Goal: Task Accomplishment & Management: Use online tool/utility

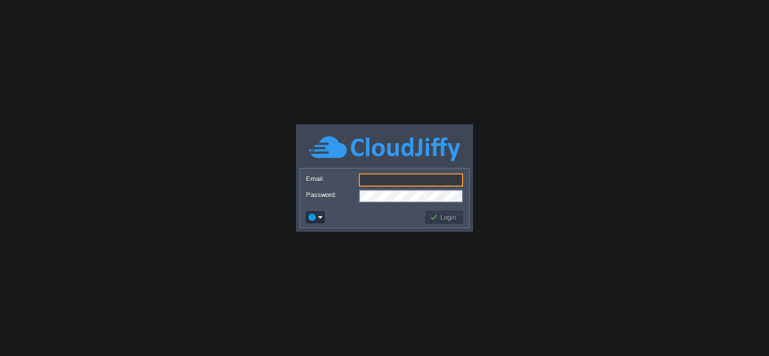
type input "[EMAIL_ADDRESS][DOMAIN_NAME]"
click at [444, 220] on button "Login" at bounding box center [444, 217] width 29 height 9
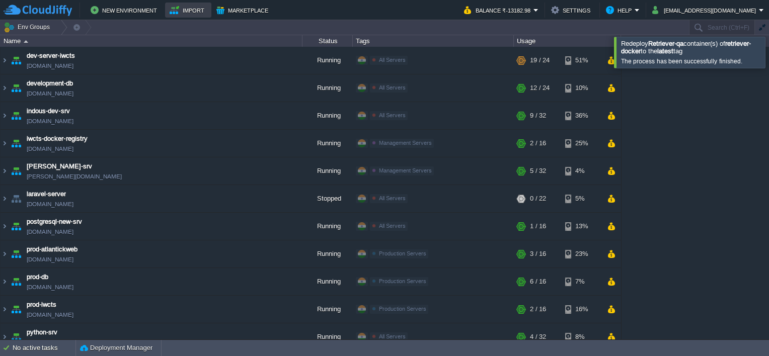
scroll to position [84, 0]
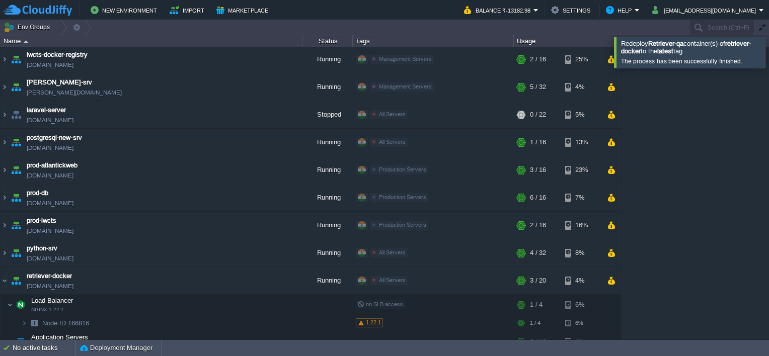
click at [694, 54] on span "Redeploy Retriever-qa container(s) of retriever-docker to the latest tag" at bounding box center [686, 47] width 130 height 15
drag, startPoint x: 622, startPoint y: 43, endPoint x: 675, endPoint y: 52, distance: 53.2
click at [675, 52] on span "Redeploy Retriever-qa container(s) of retriever-docker to the latest tag" at bounding box center [686, 47] width 130 height 15
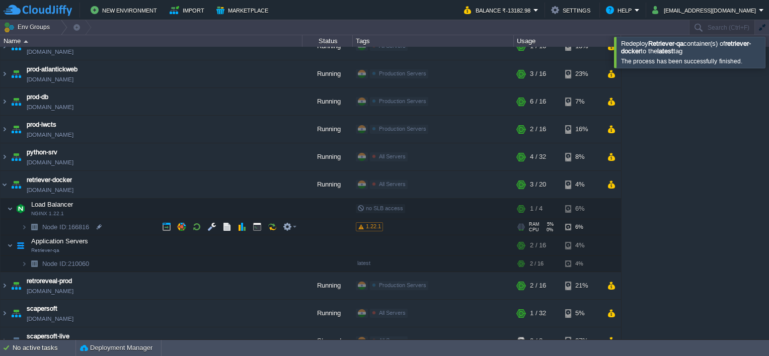
scroll to position [185, 0]
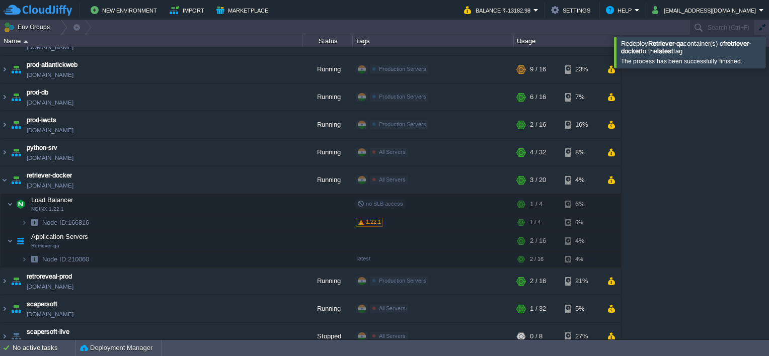
click at [769, 55] on div at bounding box center [781, 52] width 0 height 31
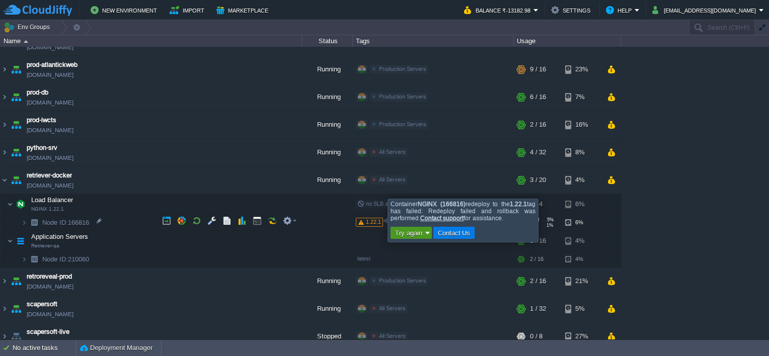
click at [418, 232] on button "Try again" at bounding box center [408, 233] width 33 height 9
click at [375, 223] on span "1.22.1" at bounding box center [373, 222] width 15 height 6
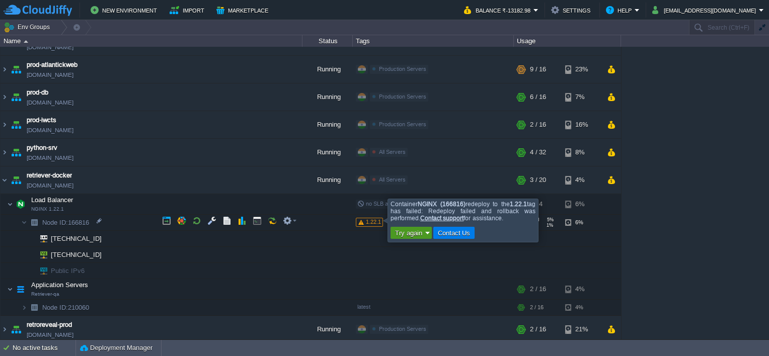
click at [421, 234] on button "Try again" at bounding box center [408, 233] width 33 height 9
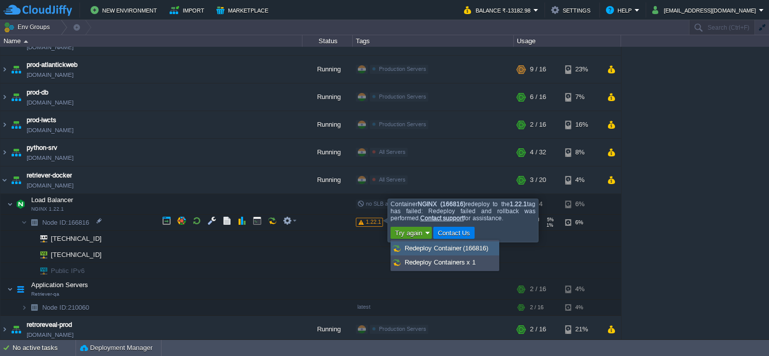
click at [482, 251] on span "Redeploy Container (166816)" at bounding box center [447, 249] width 84 height 8
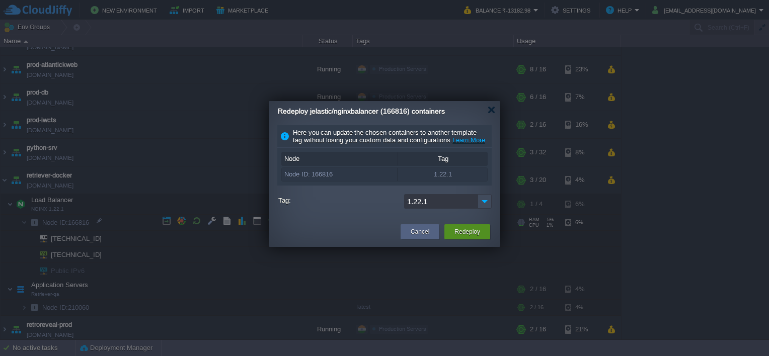
click at [479, 237] on button "Redeploy" at bounding box center [468, 232] width 26 height 10
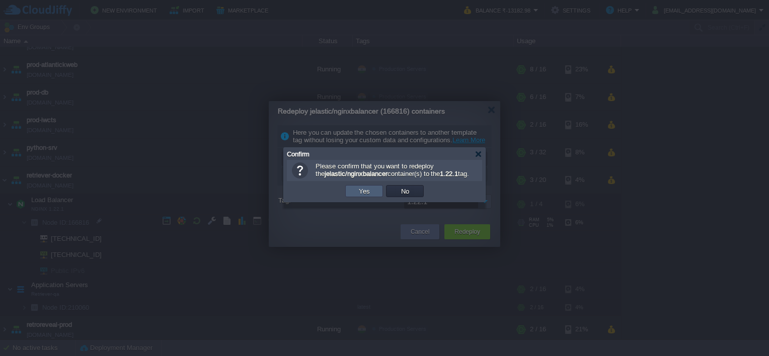
click at [357, 196] on button "Yes" at bounding box center [364, 191] width 17 height 9
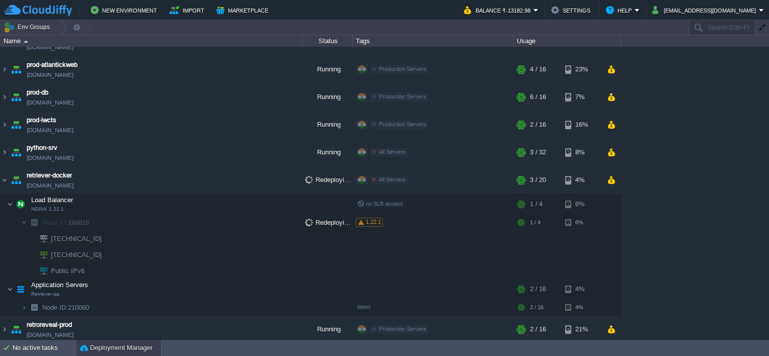
click at [103, 345] on button "Deployment Manager" at bounding box center [116, 348] width 73 height 10
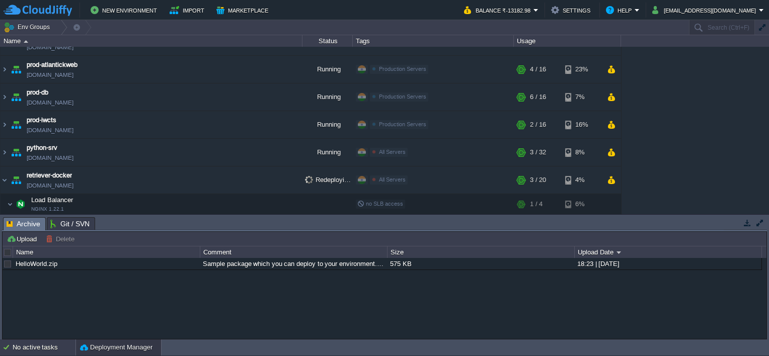
click at [48, 343] on div "No active tasks" at bounding box center [44, 348] width 63 height 16
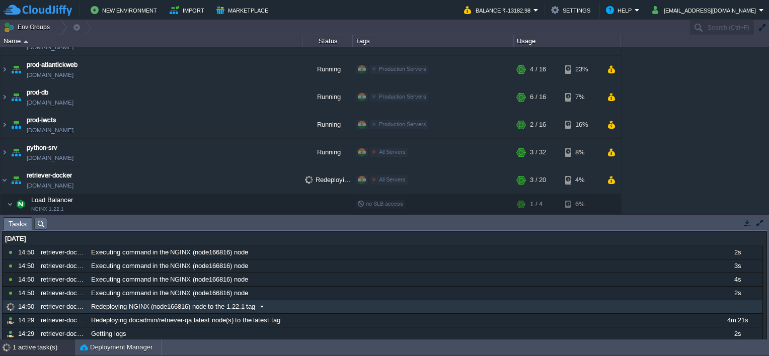
click at [176, 309] on span "Redeploying NGINX (node166816) node to the 1.22.1 tag" at bounding box center [173, 307] width 164 height 9
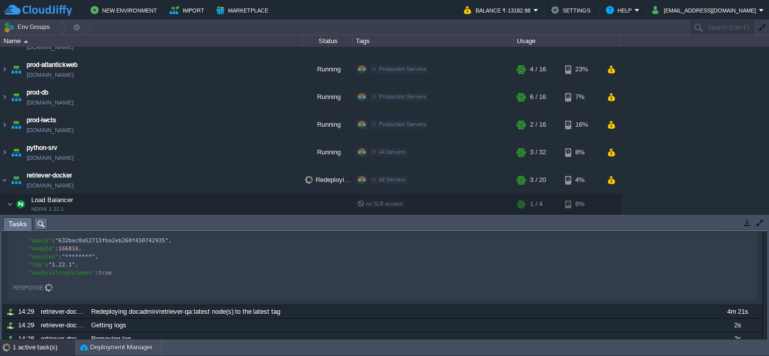
scroll to position [50, 0]
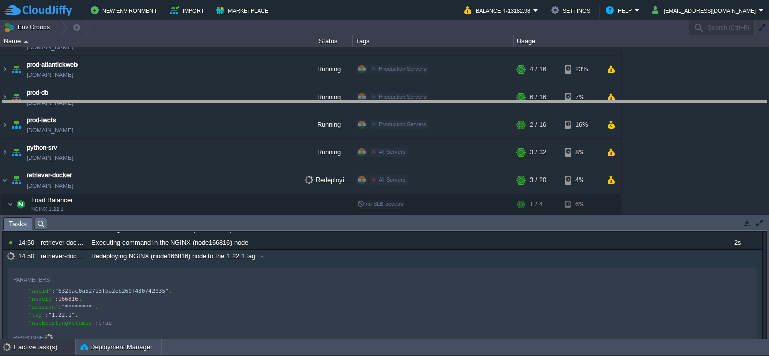
drag, startPoint x: 404, startPoint y: 219, endPoint x: 413, endPoint y: 98, distance: 120.6
click at [413, 98] on body "New Environment Import Marketplace Bonus ₹0.00 Upgrade Account Balance ₹-13182.…" at bounding box center [384, 178] width 769 height 356
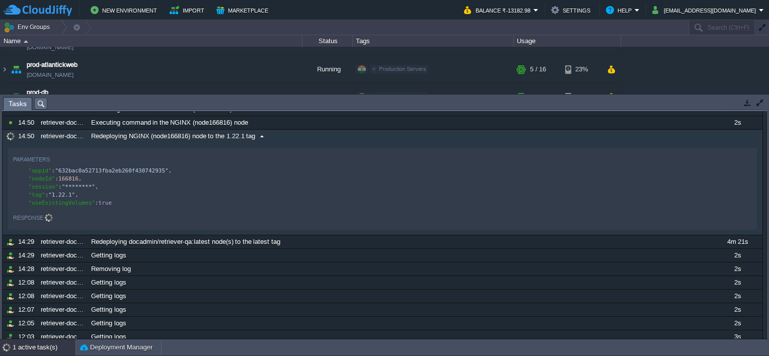
scroll to position [0, 0]
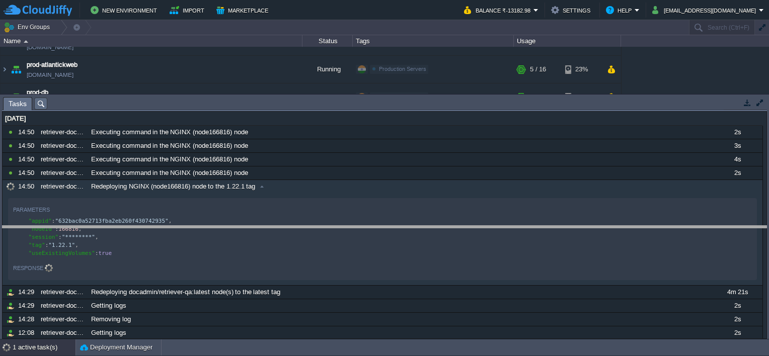
drag, startPoint x: 383, startPoint y: 99, endPoint x: 391, endPoint y: 236, distance: 137.7
click at [391, 236] on body "New Environment Import Marketplace Bonus ₹0.00 Upgrade Account Balance ₹-13182.…" at bounding box center [384, 178] width 769 height 356
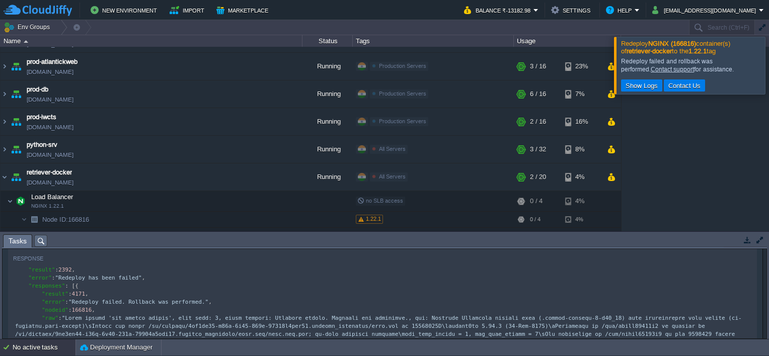
scroll to position [252, 0]
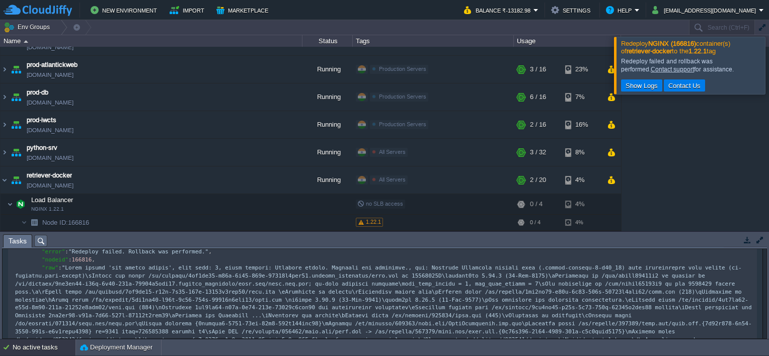
click at [748, 241] on button "button" at bounding box center [747, 240] width 9 height 9
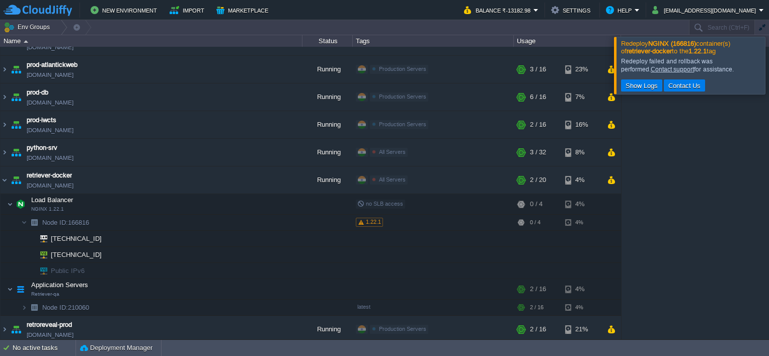
click at [769, 62] on div at bounding box center [781, 65] width 0 height 57
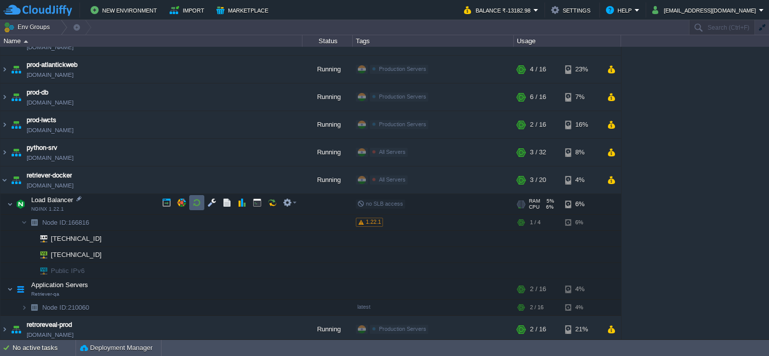
click at [201, 203] on td at bounding box center [196, 202] width 15 height 15
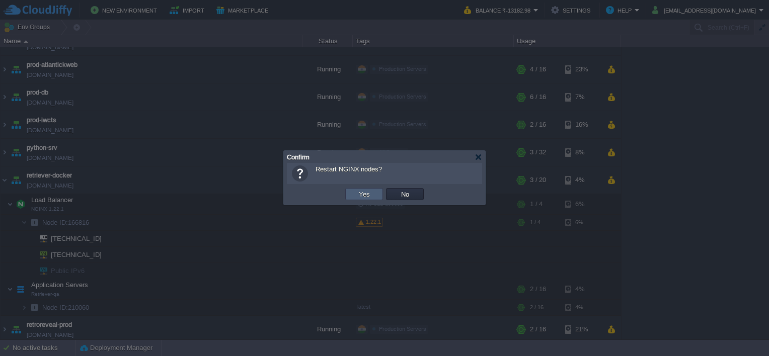
click at [366, 196] on button "Yes" at bounding box center [364, 194] width 17 height 9
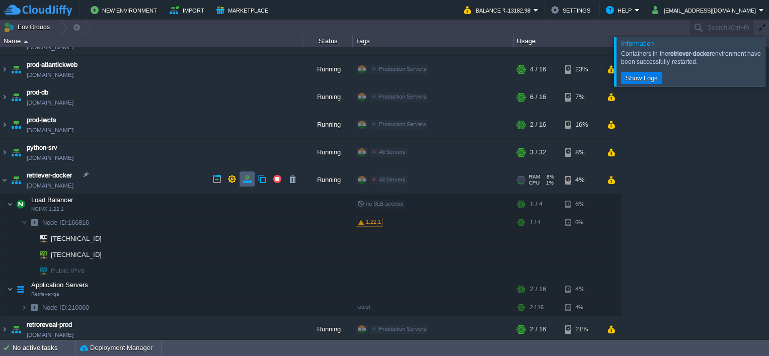
click at [244, 180] on button "button" at bounding box center [247, 179] width 9 height 9
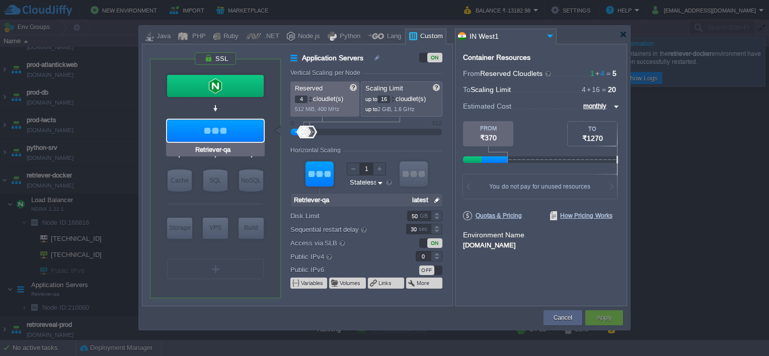
type input "NGINX 1.22.1"
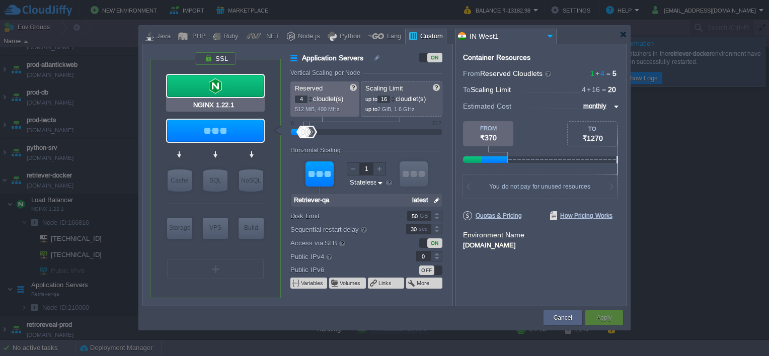
click at [228, 88] on div at bounding box center [215, 86] width 97 height 22
type input "Load Balancer"
type input "1"
type input "4"
type input "NGINX 1.22.1"
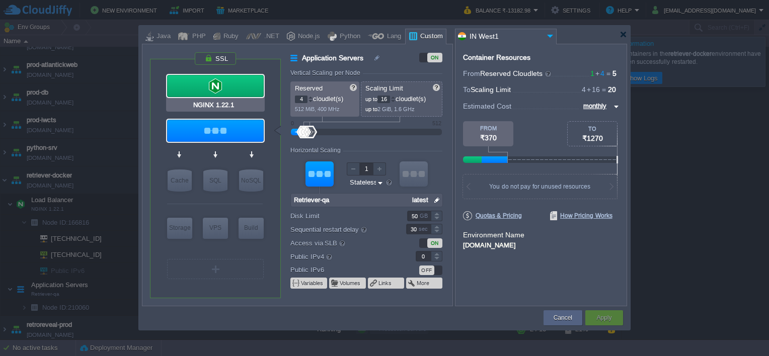
type input "null"
type input "1.22.1"
type input "Stateful"
type input "20"
type input "1"
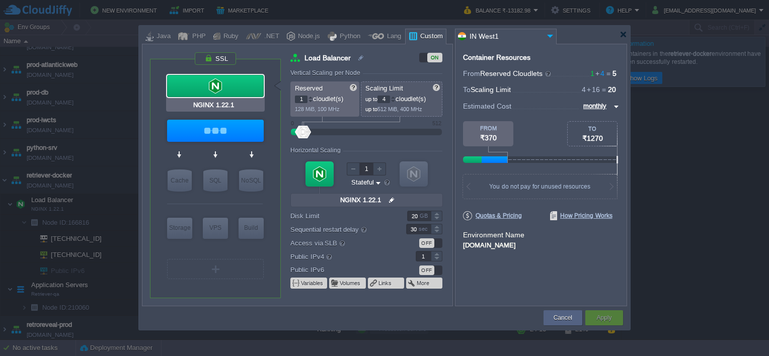
type input "Retriever-qa"
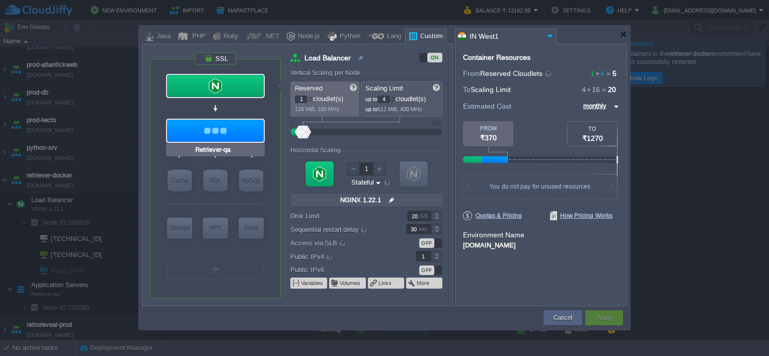
click at [224, 125] on div at bounding box center [215, 131] width 97 height 22
type input "Application Servers"
type input "4"
type input "16"
type input "Retriever-qa"
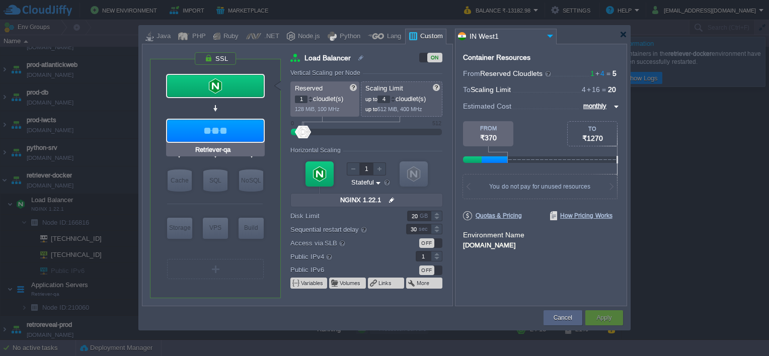
type input "null"
type input "latest"
type input "Stateless"
type input "50"
type input "0"
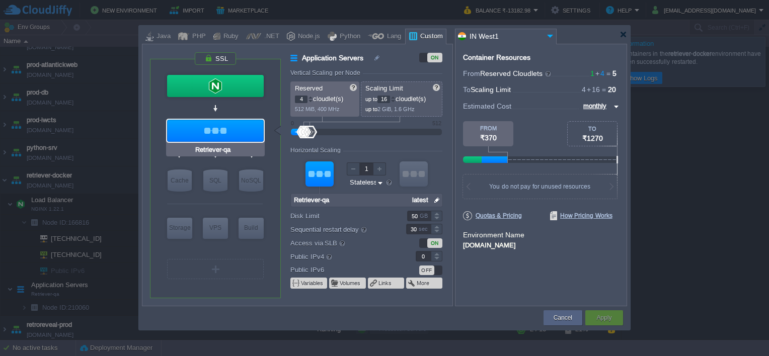
type input "NGINX 1.22.1"
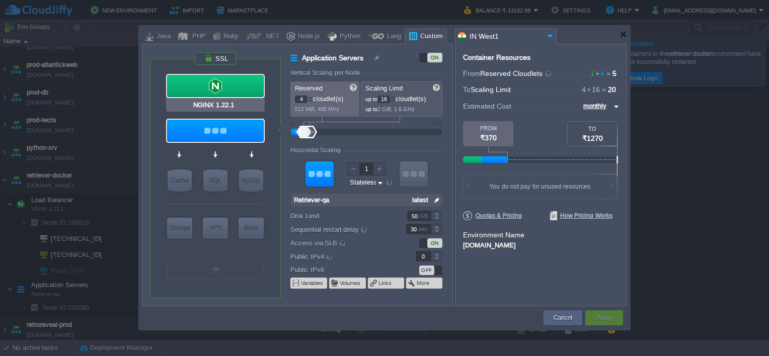
click at [217, 83] on div at bounding box center [215, 86] width 97 height 22
type input "Load Balancer"
type input "1"
type input "4"
type input "NGINX 1.22.1"
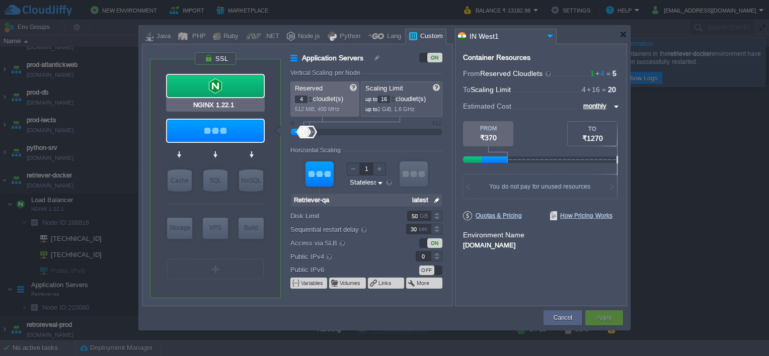
type input "null"
type input "1.22.1"
type input "Stateful"
type input "20"
type input "1"
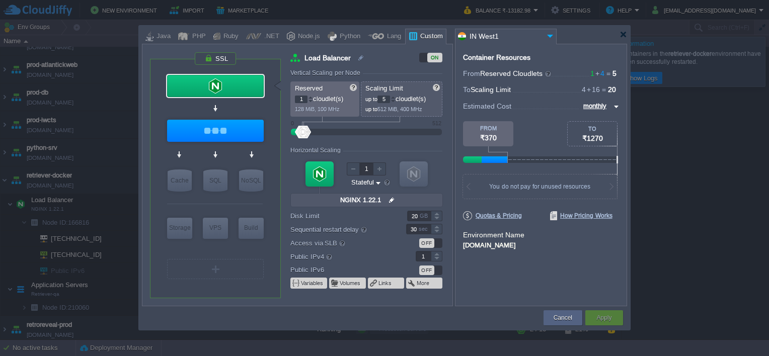
click at [396, 97] on div at bounding box center [393, 98] width 5 height 4
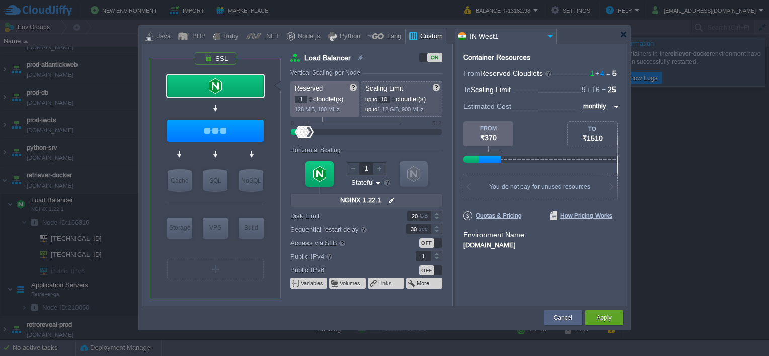
click at [396, 97] on div at bounding box center [393, 98] width 5 height 4
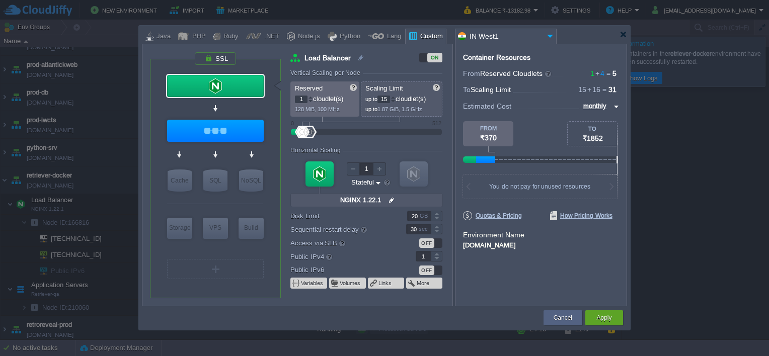
click at [396, 97] on div at bounding box center [393, 98] width 5 height 4
type input "16"
click at [396, 97] on div at bounding box center [393, 98] width 5 height 4
type input "Retriever-qa"
click at [213, 128] on div at bounding box center [215, 131] width 97 height 22
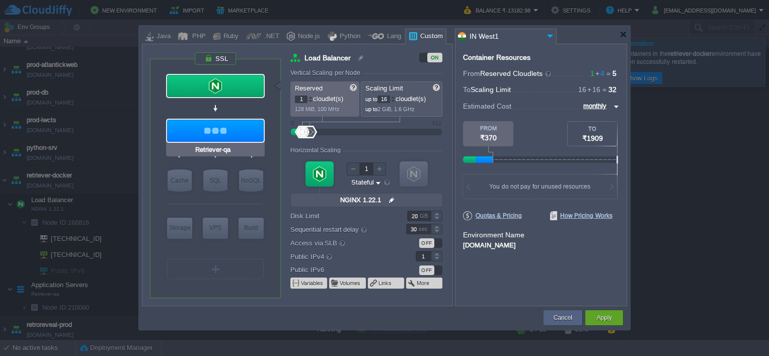
type input "Application Servers"
type input "4"
type input "Retriever-qa"
type input "null"
type input "latest"
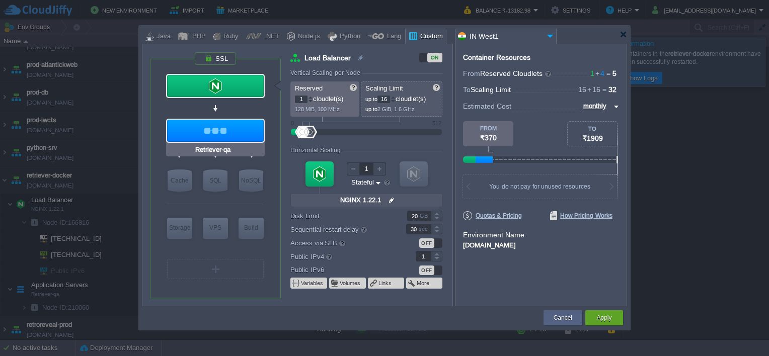
type input "Stateless"
type input "50"
type input "0"
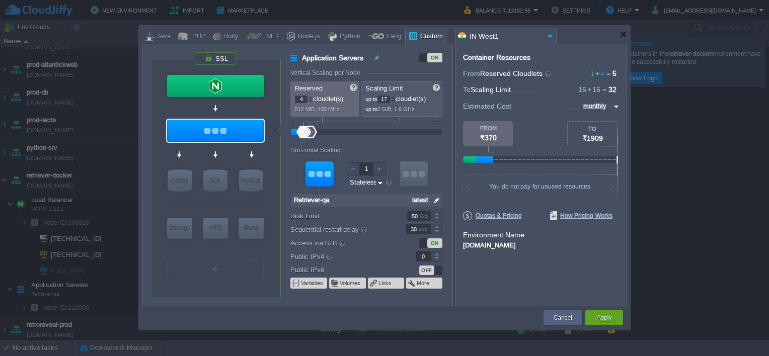
click at [394, 97] on div at bounding box center [393, 98] width 5 height 4
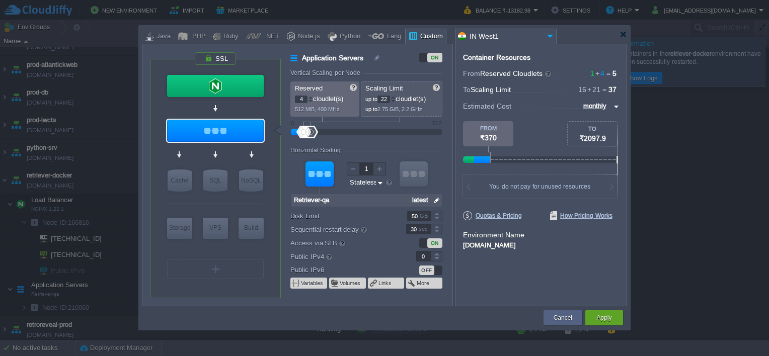
click at [394, 97] on div at bounding box center [393, 98] width 5 height 4
type input "24"
click at [394, 97] on div at bounding box center [393, 98] width 5 height 4
type input "NGINX 1.22.1"
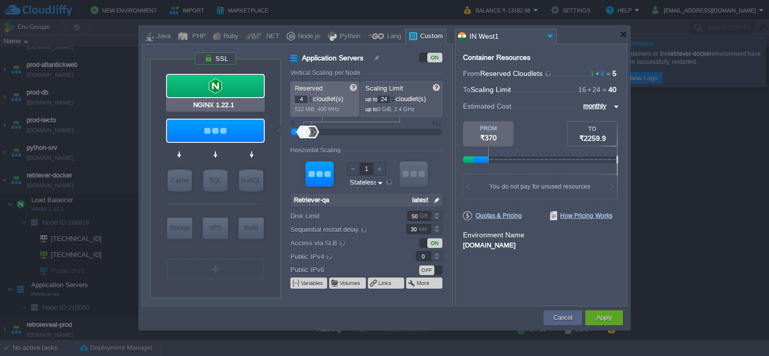
click at [233, 87] on div at bounding box center [215, 86] width 97 height 22
type input "Load Balancer"
type input "1"
type input "16"
type input "NGINX 1.22.1"
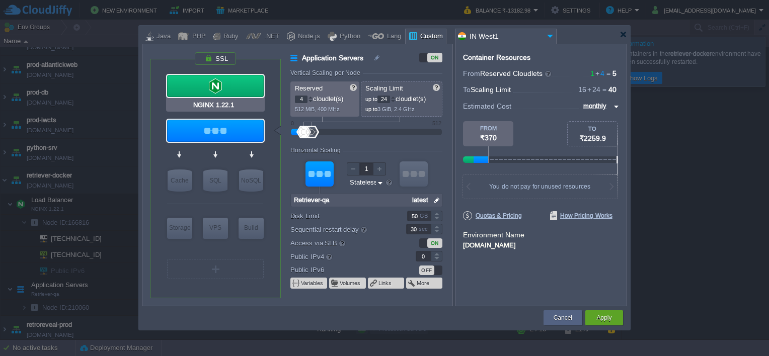
type input "null"
type input "1.22.1"
type input "Stateful"
type input "20"
type input "1"
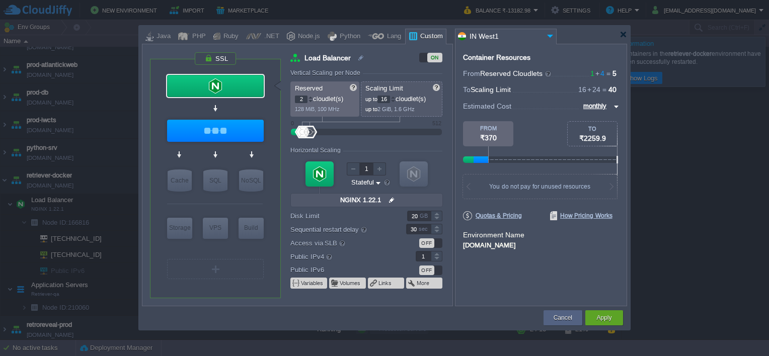
click at [311, 97] on div at bounding box center [310, 98] width 5 height 4
type input "3"
click at [311, 97] on div at bounding box center [310, 98] width 5 height 4
type input "40"
drag, startPoint x: 330, startPoint y: 229, endPoint x: 340, endPoint y: 229, distance: 10.1
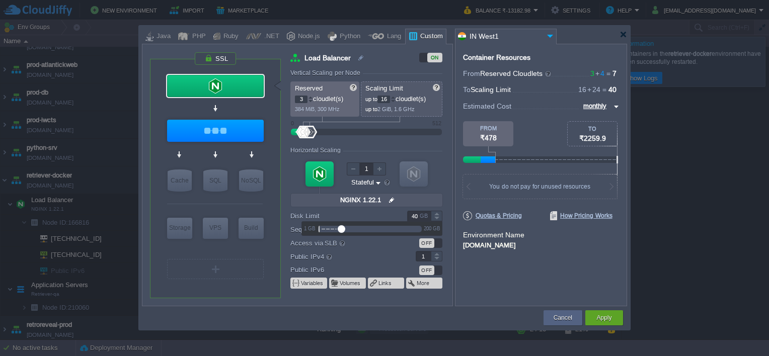
click at [340, 229] on div at bounding box center [342, 230] width 8 height 8
type input "Retriever-qa"
click at [231, 132] on div at bounding box center [215, 131] width 97 height 22
type input "Application Servers"
type input "4"
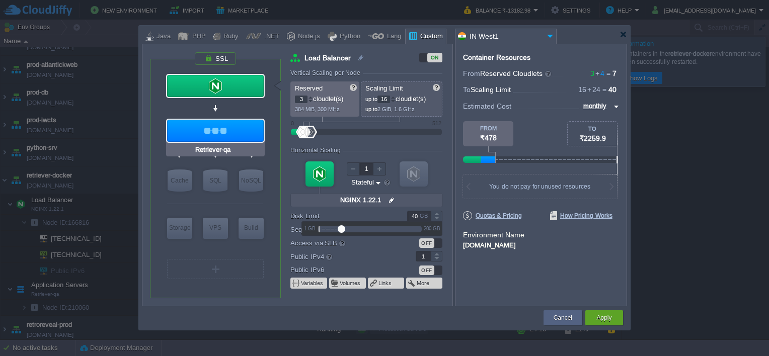
type input "24"
type input "Retriever-qa"
type input "null"
type input "latest"
type input "Stateless"
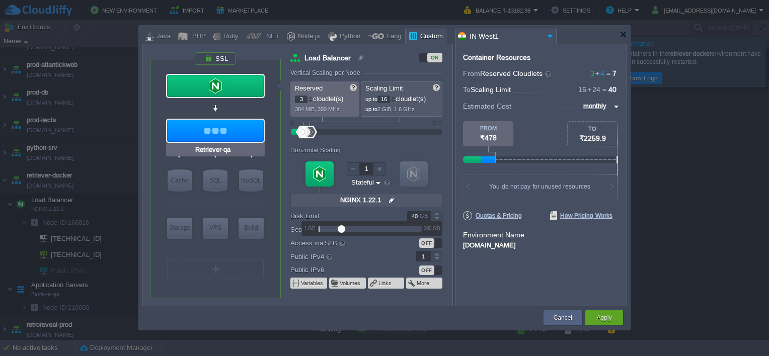
type input "50"
type input "0"
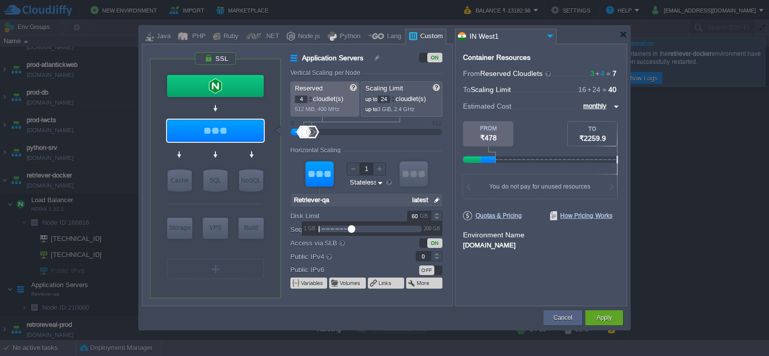
type input "59"
drag, startPoint x: 343, startPoint y: 228, endPoint x: 349, endPoint y: 231, distance: 7.2
click at [350, 231] on div at bounding box center [352, 230] width 8 height 8
click at [343, 280] on button "Volumes" at bounding box center [351, 283] width 22 height 8
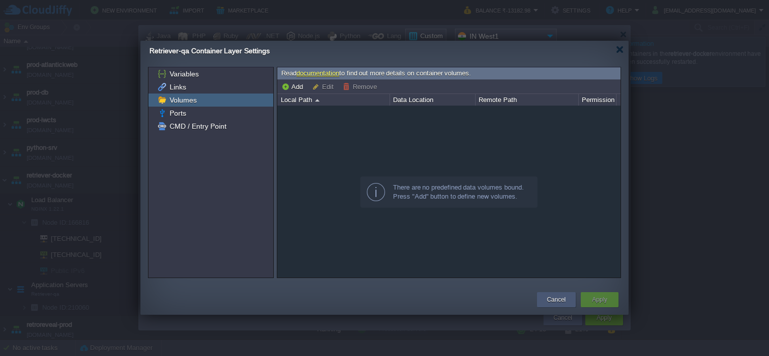
click at [563, 297] on button "Cancel" at bounding box center [556, 300] width 19 height 10
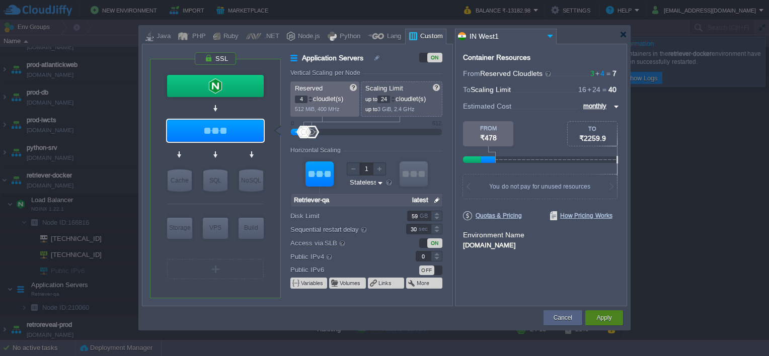
click at [614, 321] on div "Apply" at bounding box center [604, 318] width 23 height 15
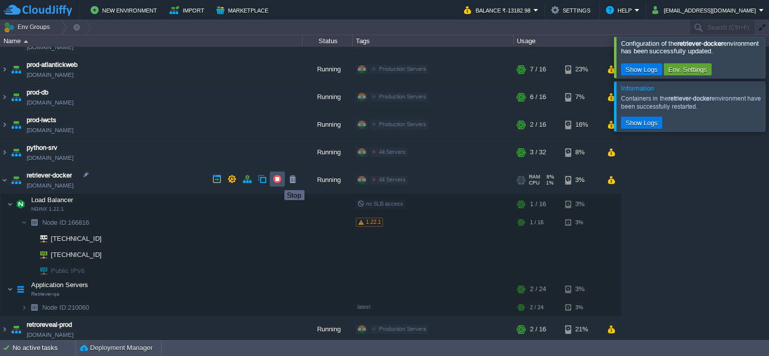
click at [277, 181] on button "button" at bounding box center [277, 179] width 9 height 9
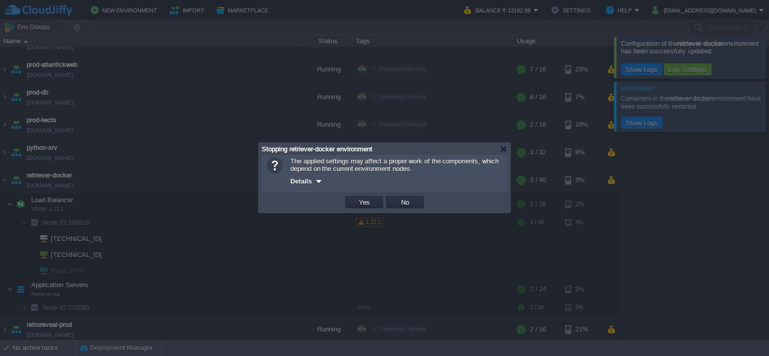
click at [318, 182] on div at bounding box center [319, 182] width 8 height 8
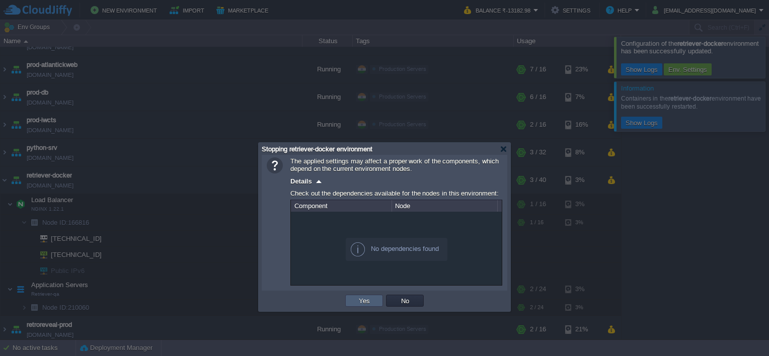
click at [357, 304] on button "Yes" at bounding box center [364, 301] width 17 height 9
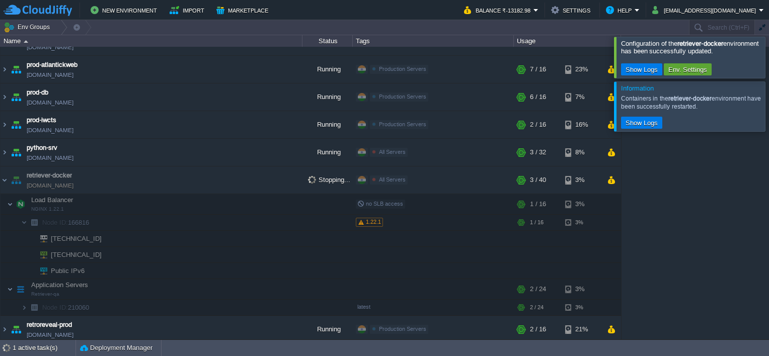
click at [769, 59] on div at bounding box center [781, 57] width 0 height 41
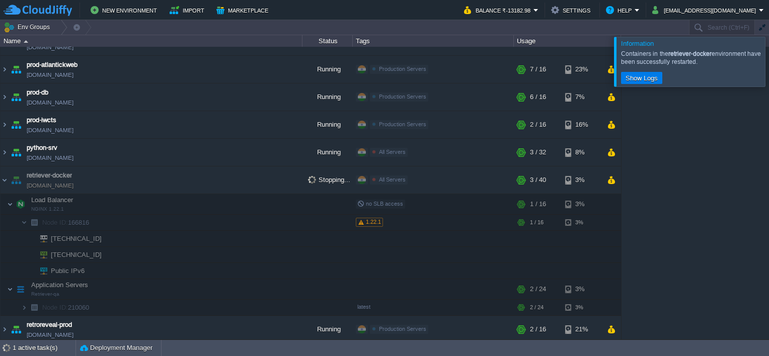
click at [769, 59] on div at bounding box center [781, 61] width 0 height 49
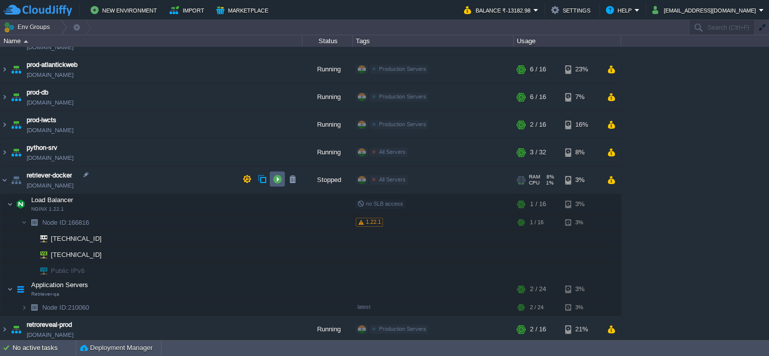
click at [277, 178] on button "button" at bounding box center [277, 179] width 9 height 9
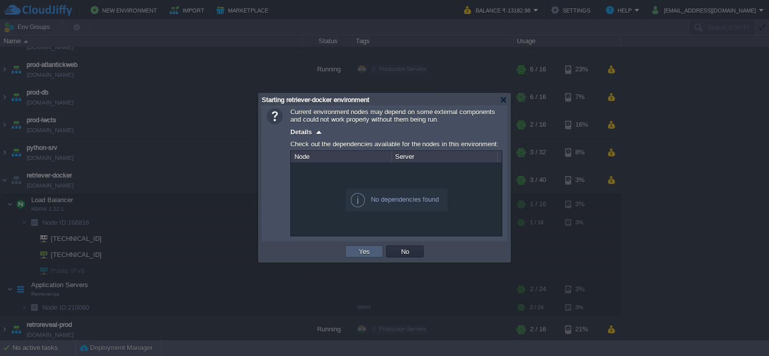
click at [361, 250] on button "Yes" at bounding box center [364, 251] width 17 height 9
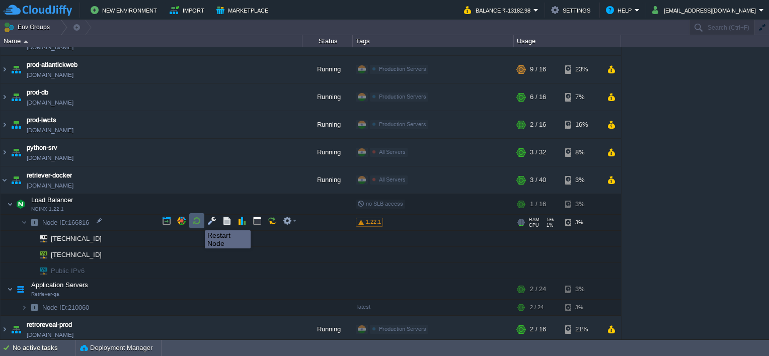
click at [197, 222] on button "button" at bounding box center [196, 221] width 9 height 9
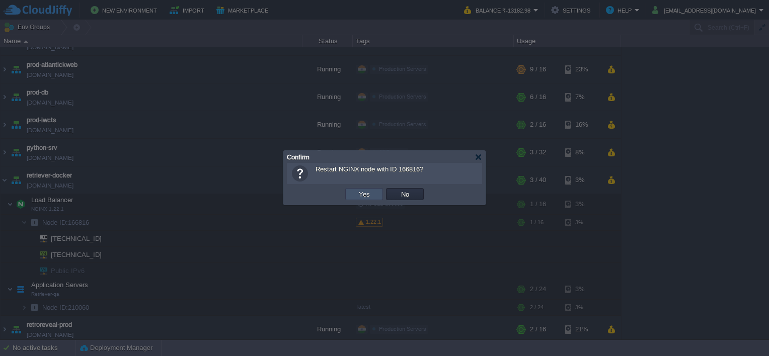
click at [372, 192] on button "Yes" at bounding box center [364, 194] width 17 height 9
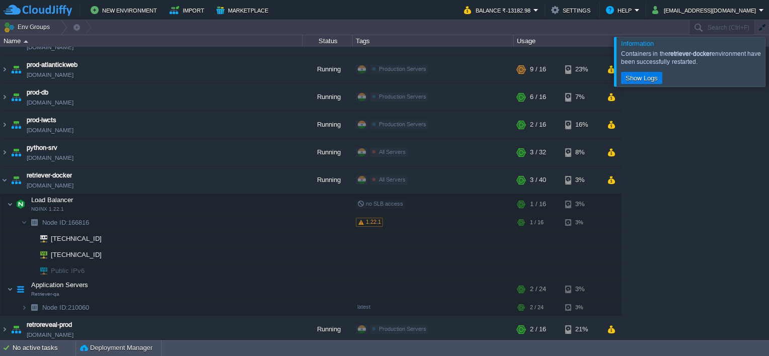
click at [769, 60] on div at bounding box center [781, 61] width 0 height 49
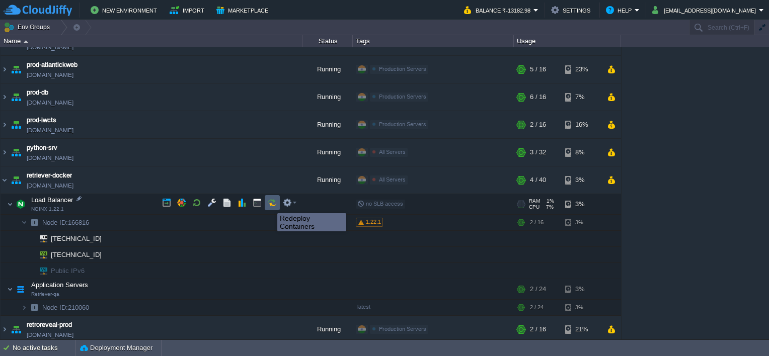
click at [270, 204] on button "button" at bounding box center [272, 202] width 9 height 9
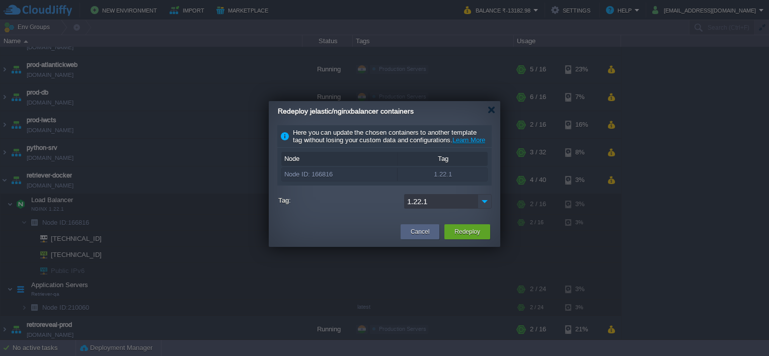
click at [489, 209] on img at bounding box center [485, 201] width 14 height 15
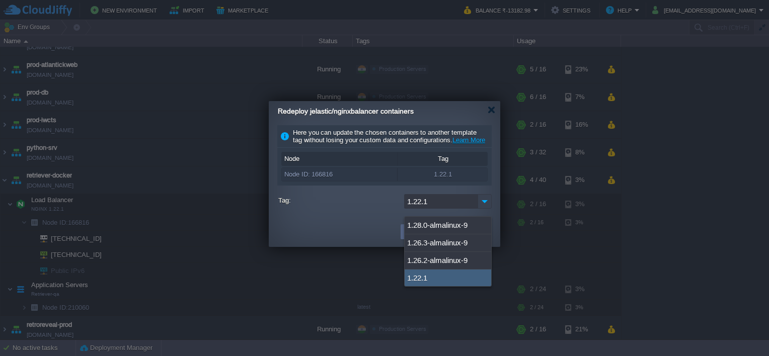
click at [489, 209] on img at bounding box center [485, 201] width 14 height 15
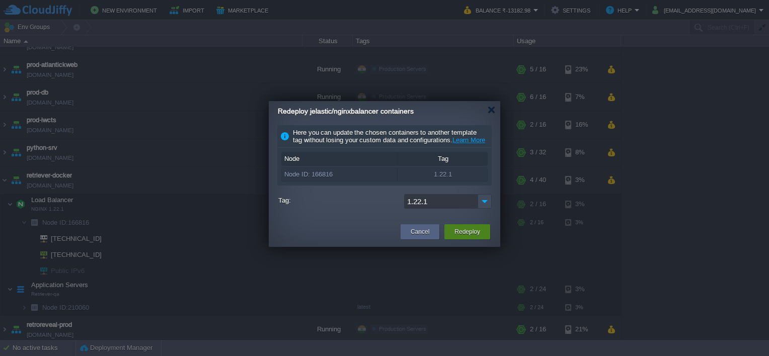
click at [467, 237] on button "Redeploy" at bounding box center [468, 232] width 26 height 10
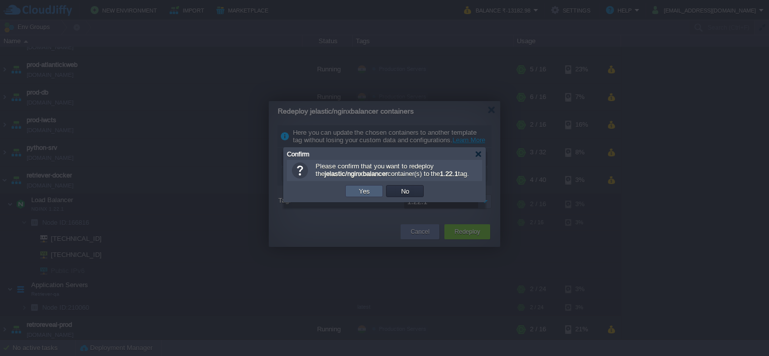
click at [371, 196] on button "Yes" at bounding box center [364, 191] width 17 height 9
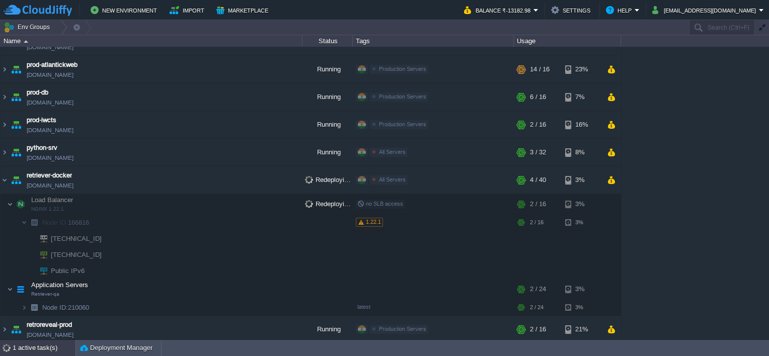
click at [32, 349] on div "1 active task(s)" at bounding box center [44, 348] width 63 height 16
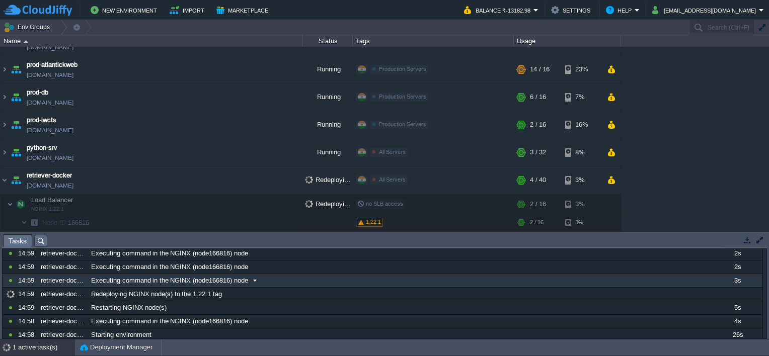
scroll to position [50, 0]
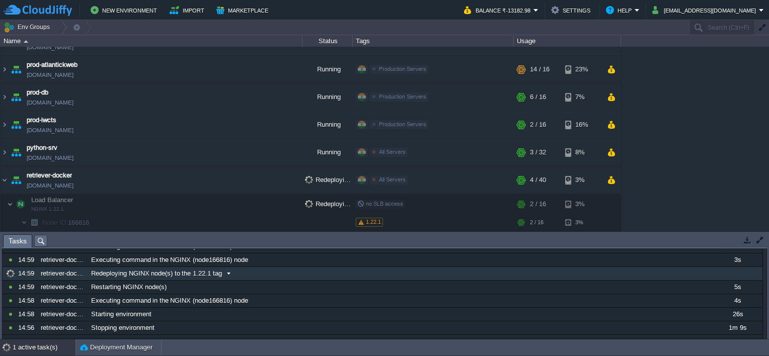
click at [157, 276] on span "Redeploying NGINX node(s) to the 1.22.1 tag" at bounding box center [156, 273] width 131 height 9
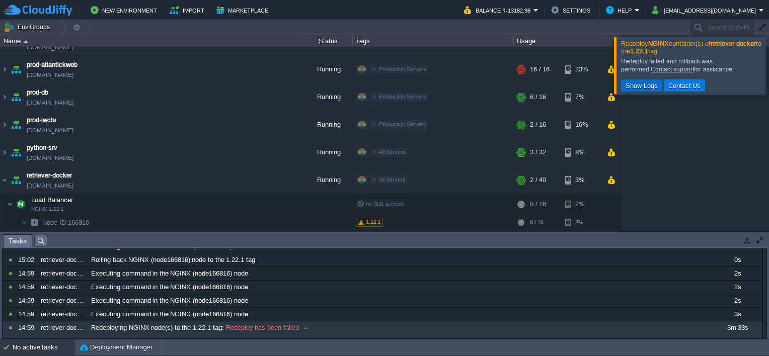
click at [641, 80] on td "Show Logs" at bounding box center [641, 86] width 41 height 12
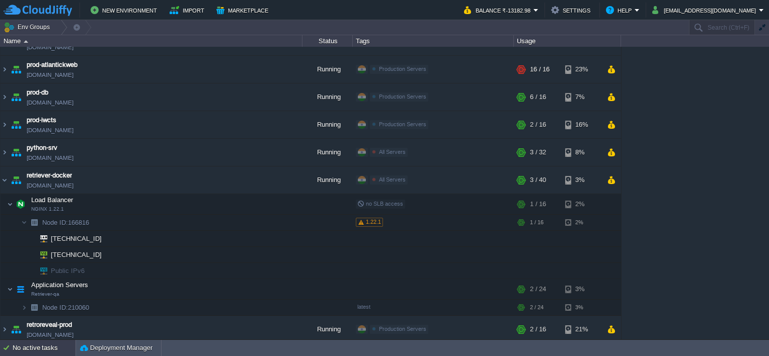
click at [43, 346] on div "No active tasks" at bounding box center [44, 348] width 63 height 16
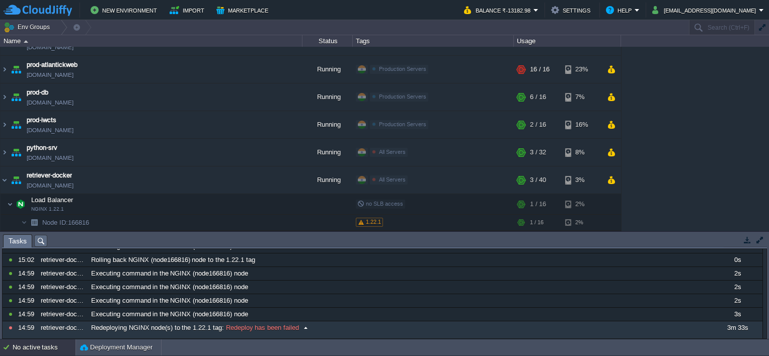
click at [63, 332] on div "retriever-docker" at bounding box center [62, 328] width 49 height 13
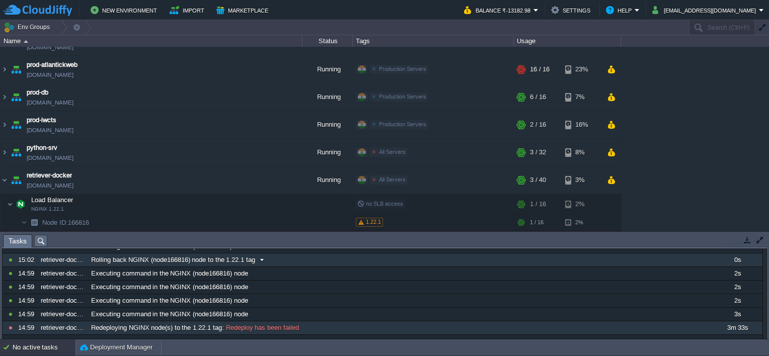
click at [256, 263] on span at bounding box center [262, 260] width 14 height 9
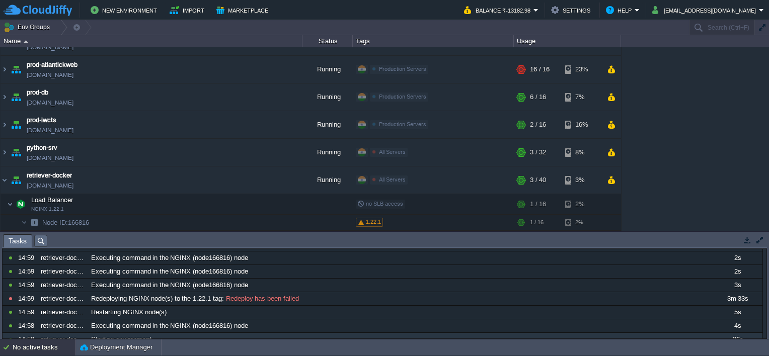
scroll to position [201, 0]
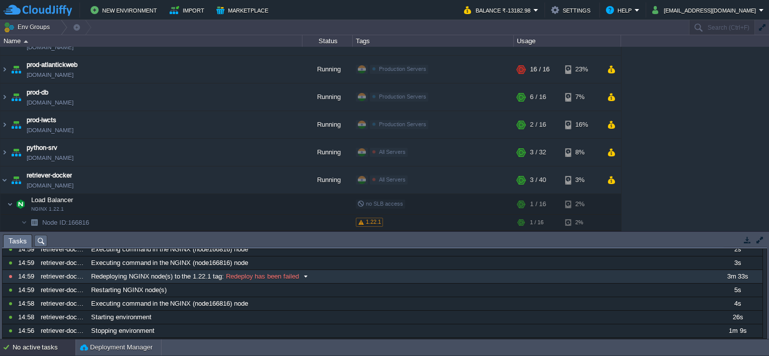
click at [306, 281] on span at bounding box center [306, 276] width 14 height 9
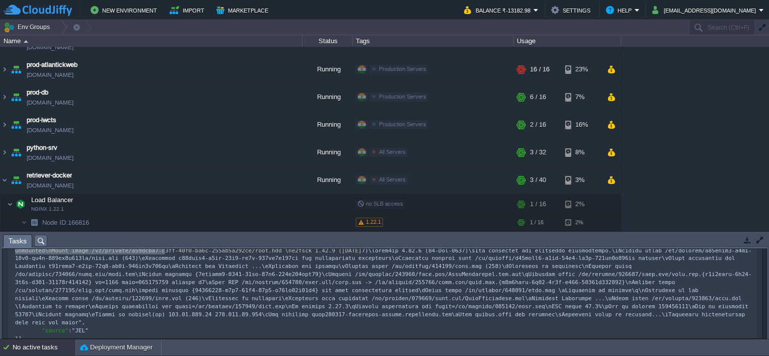
scroll to position [453, 0]
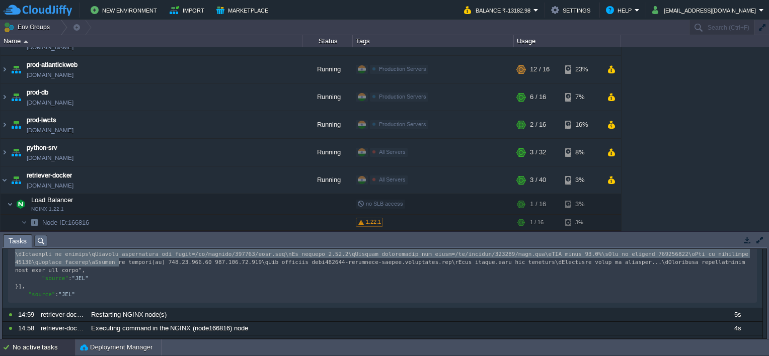
drag, startPoint x: 63, startPoint y: 276, endPoint x: 117, endPoint y: 272, distance: 54.5
type textarea "-"
click at [7, 205] on img at bounding box center [10, 204] width 6 height 20
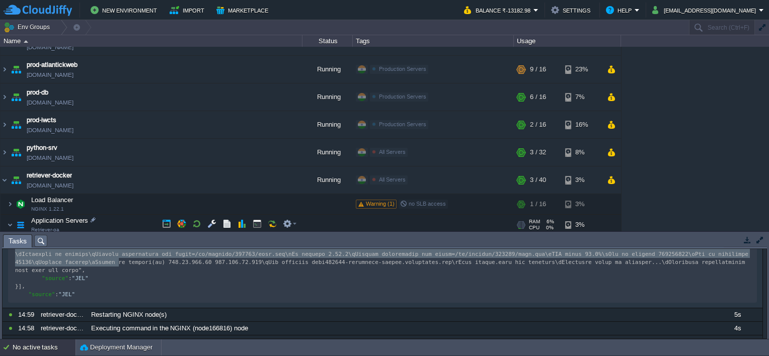
scroll to position [285, 0]
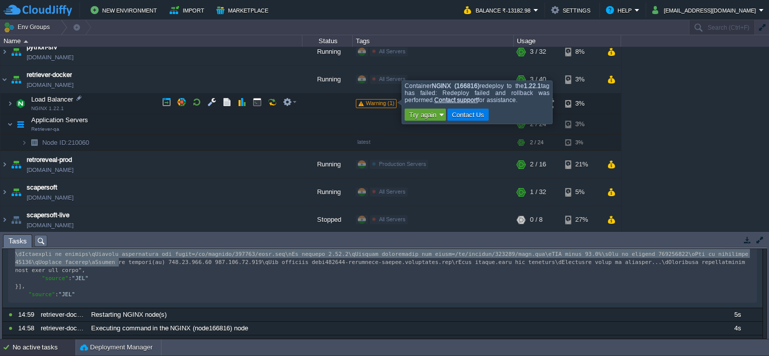
click at [391, 102] on span "Warning (1)" at bounding box center [380, 103] width 29 height 6
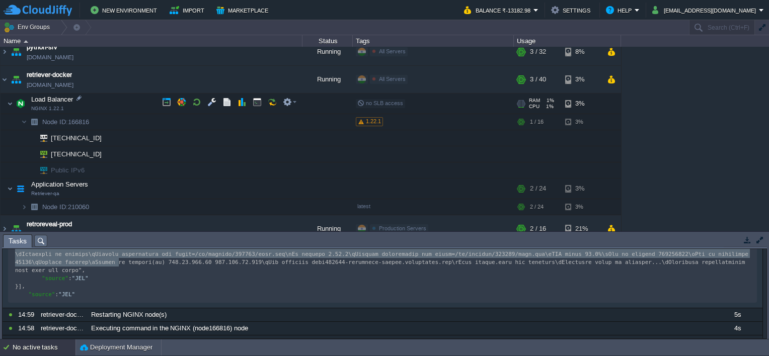
click at [391, 102] on span "no SLB access" at bounding box center [380, 103] width 46 height 6
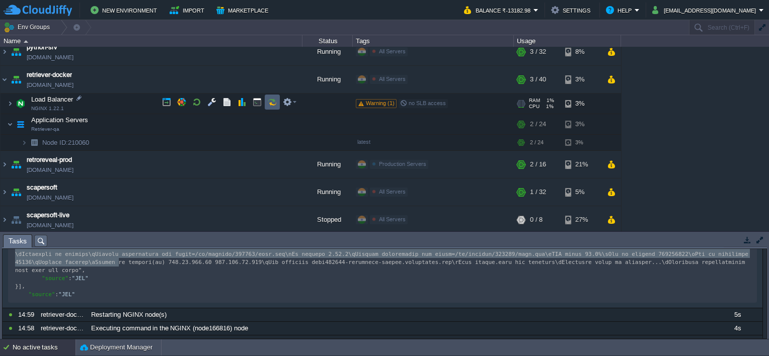
click at [272, 102] on button "button" at bounding box center [272, 102] width 9 height 9
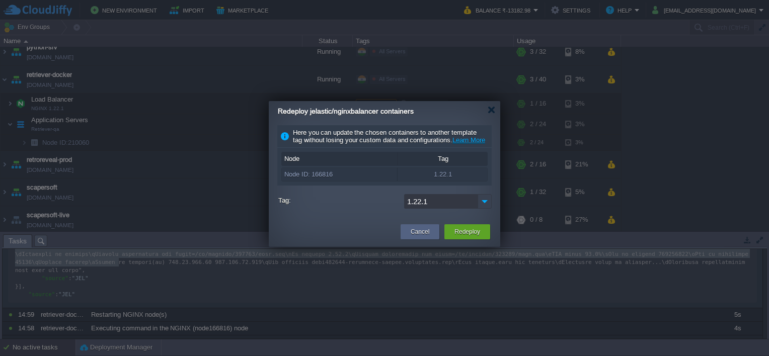
click at [483, 209] on img at bounding box center [485, 201] width 14 height 15
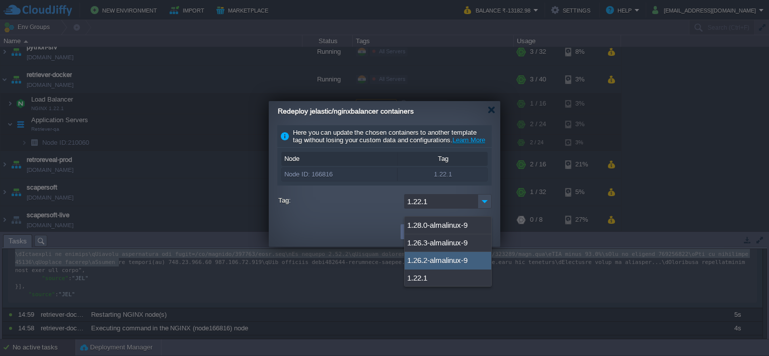
click at [345, 227] on div "Cancel Redeploy" at bounding box center [385, 232] width 232 height 29
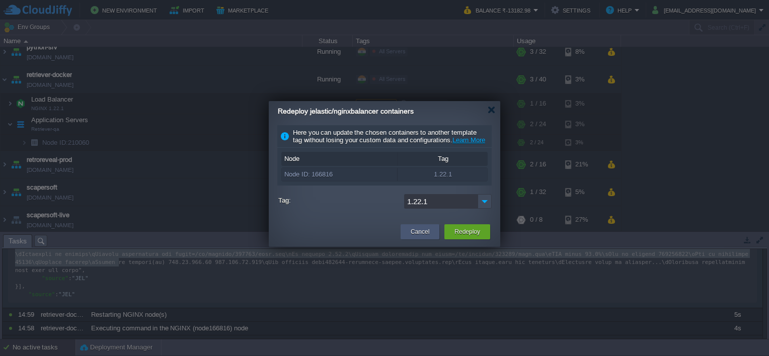
click at [411, 237] on button "Cancel" at bounding box center [420, 232] width 19 height 10
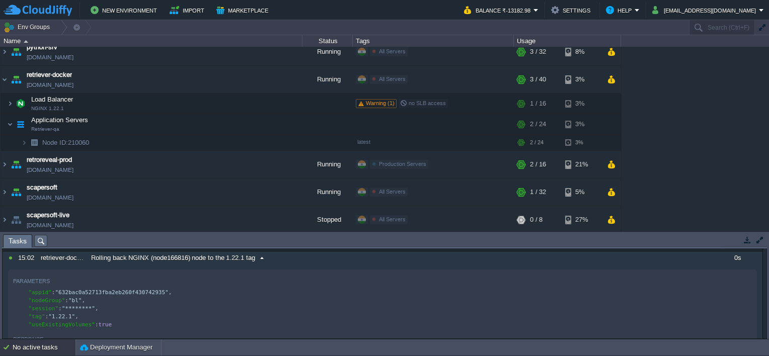
scroll to position [0, 0]
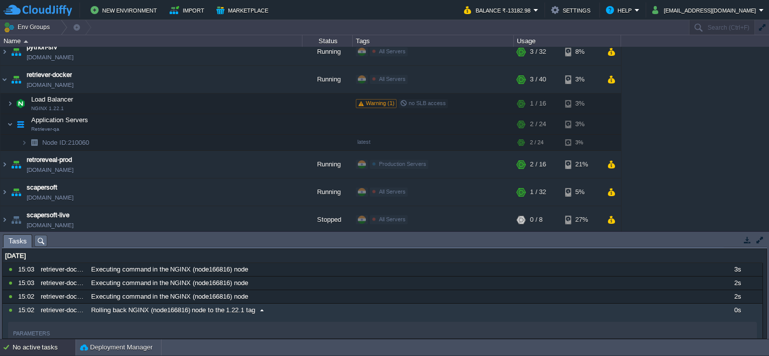
click at [244, 312] on span "Rolling back NGINX (node166816) node to the 1.22.1 tag" at bounding box center [173, 310] width 164 height 9
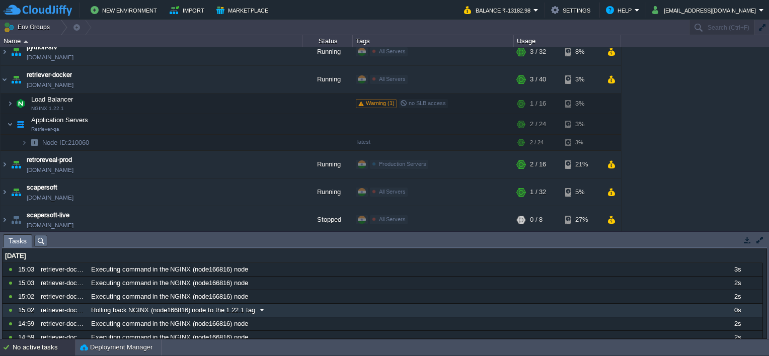
click at [229, 308] on span "Rolling back NGINX (node166816) node to the 1.22.1 tag" at bounding box center [173, 310] width 164 height 9
click at [239, 313] on span "Rolling back NGINX (node166816) node to the 1.22.1 tag" at bounding box center [173, 310] width 164 height 9
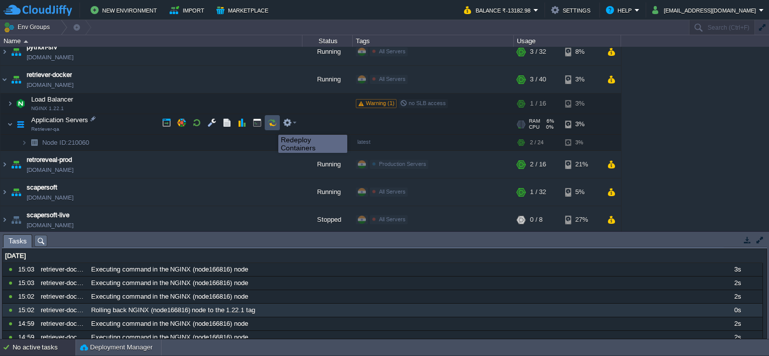
click at [271, 126] on button "button" at bounding box center [272, 122] width 9 height 9
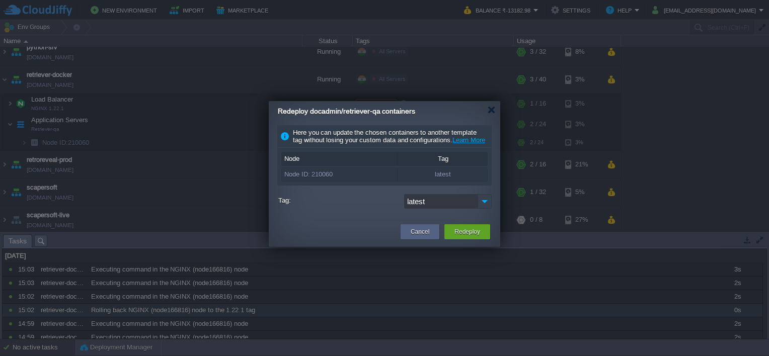
click at [482, 209] on img at bounding box center [485, 201] width 14 height 15
click at [473, 221] on div "latest" at bounding box center [448, 226] width 87 height 18
click at [474, 237] on button "Redeploy" at bounding box center [468, 232] width 26 height 10
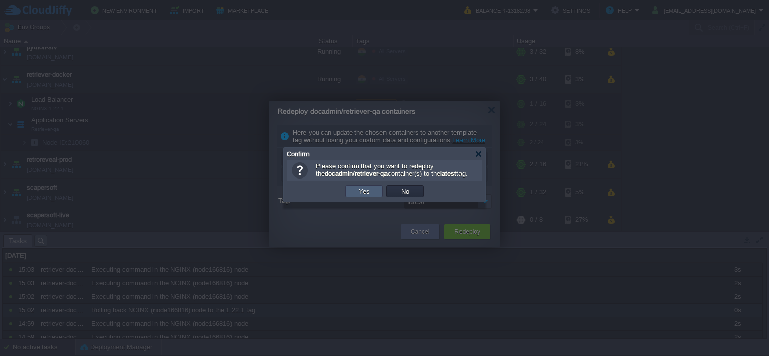
click at [371, 195] on button "Yes" at bounding box center [364, 191] width 17 height 9
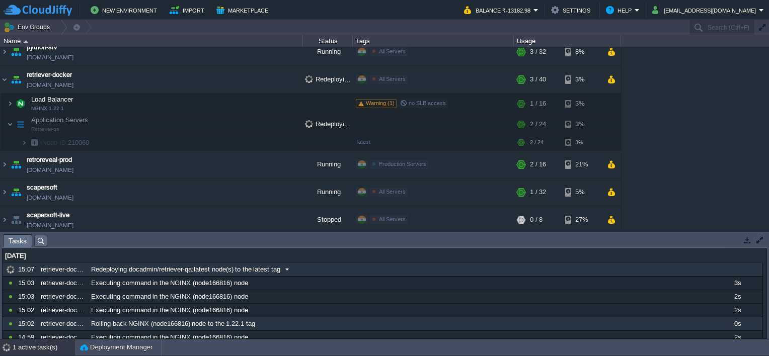
click at [229, 268] on span "Redeploying docadmin/retriever-qa:latest node(s) to the latest tag" at bounding box center [185, 269] width 189 height 9
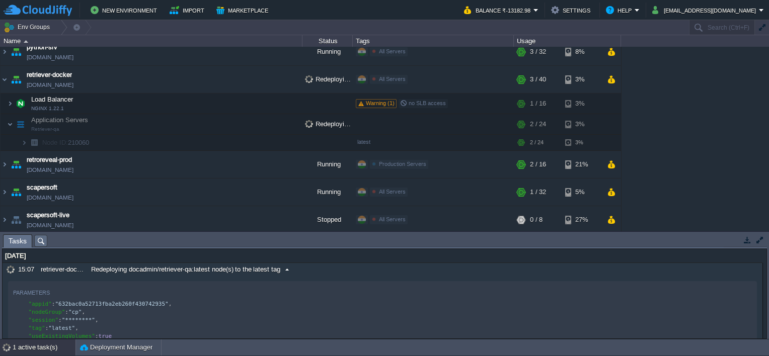
scroll to position [50, 0]
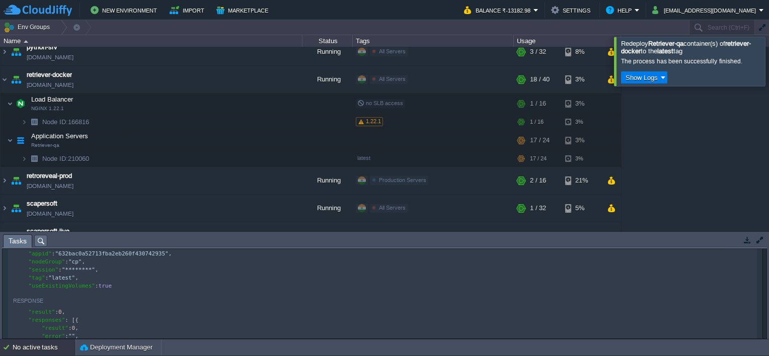
click at [769, 65] on div at bounding box center [781, 61] width 0 height 49
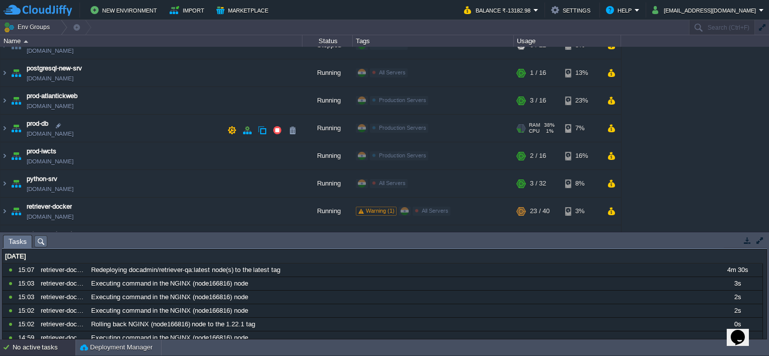
scroll to position [201, 0]
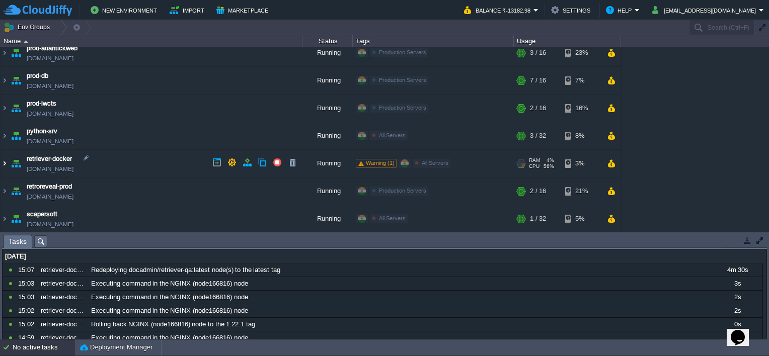
click at [4, 166] on img at bounding box center [5, 163] width 8 height 27
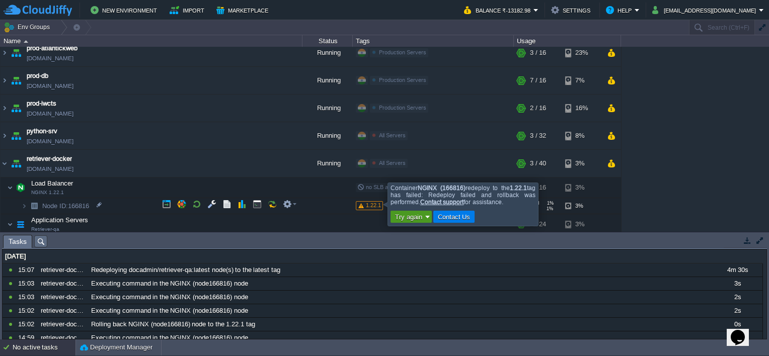
click at [407, 218] on button "Try again" at bounding box center [408, 216] width 33 height 9
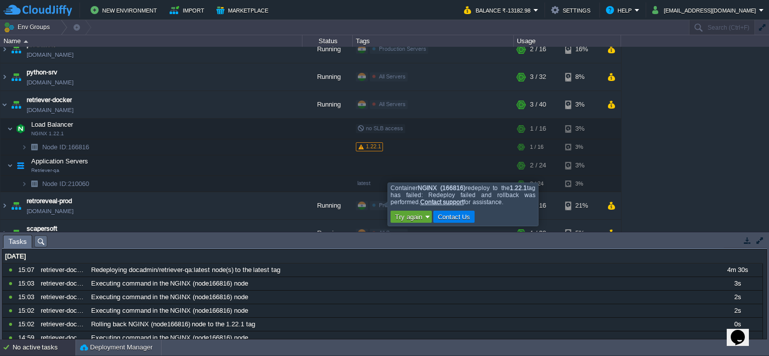
scroll to position [302, 0]
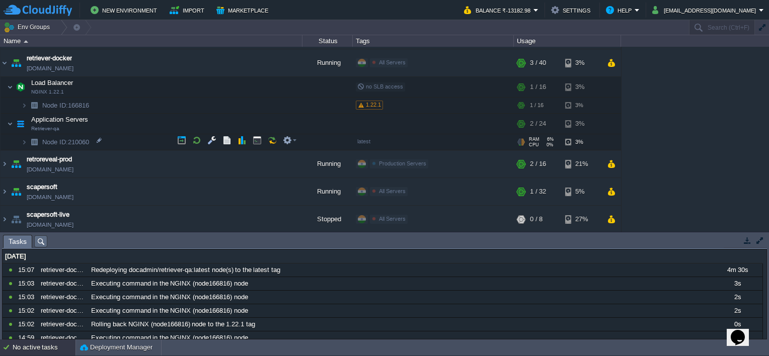
click at [524, 143] on div at bounding box center [523, 143] width 3 height 1
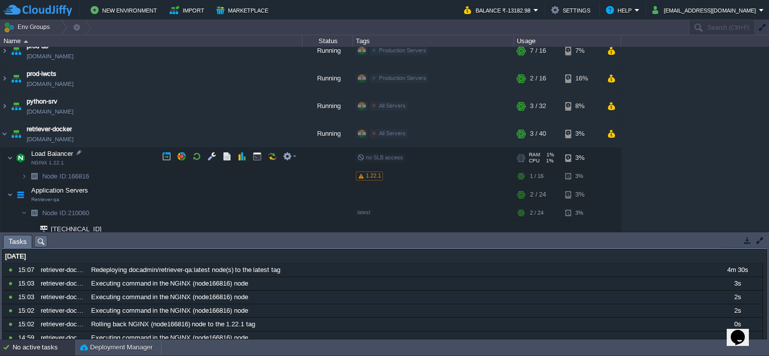
scroll to position [252, 0]
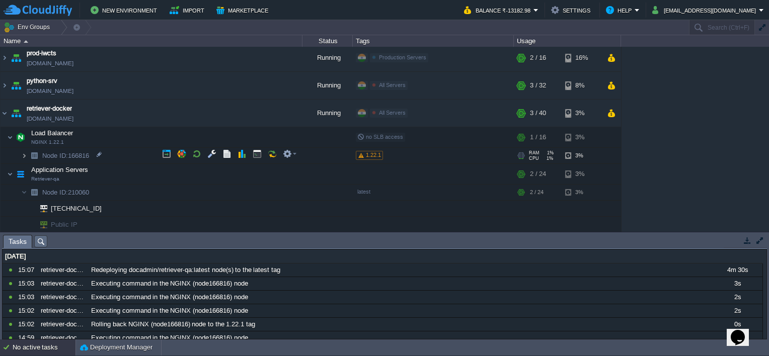
click at [23, 155] on img at bounding box center [24, 156] width 6 height 16
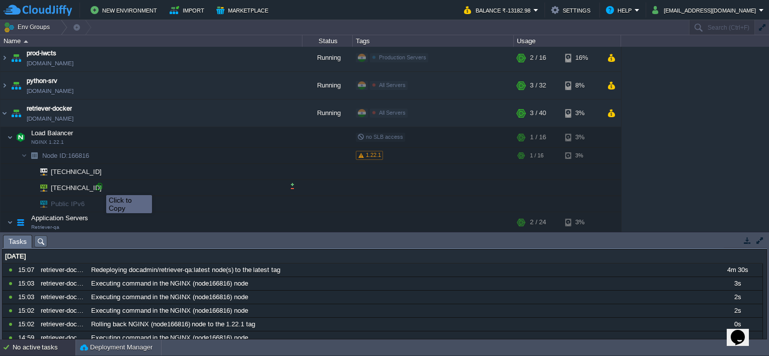
click at [99, 186] on div at bounding box center [99, 186] width 9 height 9
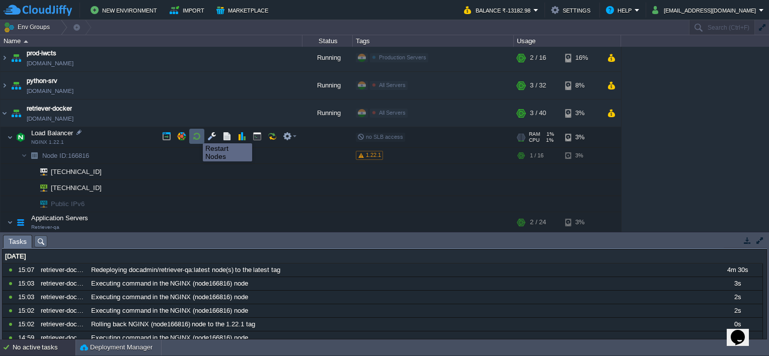
click at [195, 134] on button "button" at bounding box center [196, 136] width 9 height 9
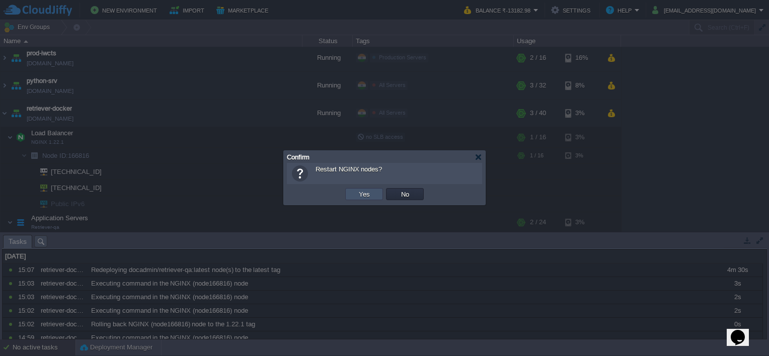
click at [371, 197] on button "Yes" at bounding box center [364, 194] width 17 height 9
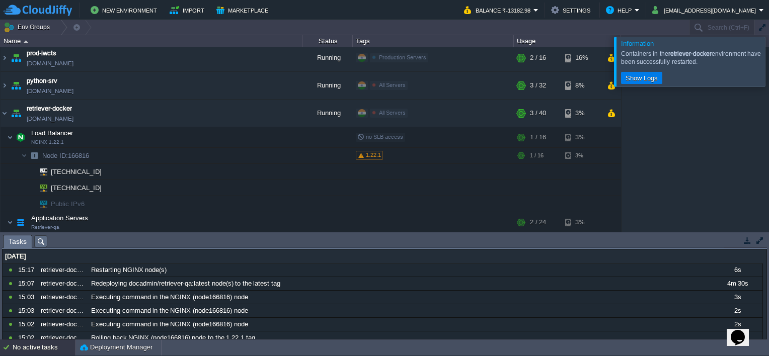
click at [769, 63] on div at bounding box center [781, 61] width 0 height 49
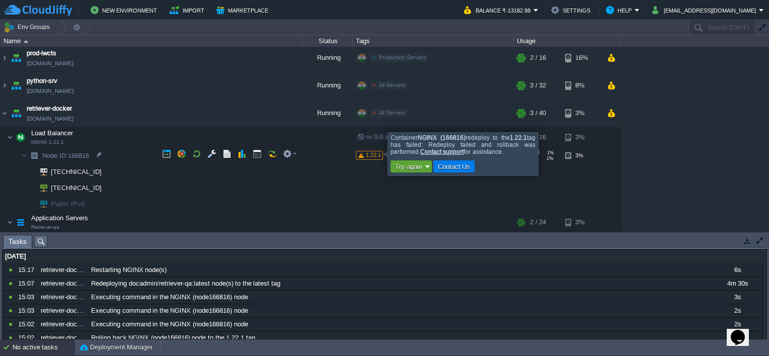
click at [375, 154] on span "1.22.1" at bounding box center [373, 155] width 15 height 6
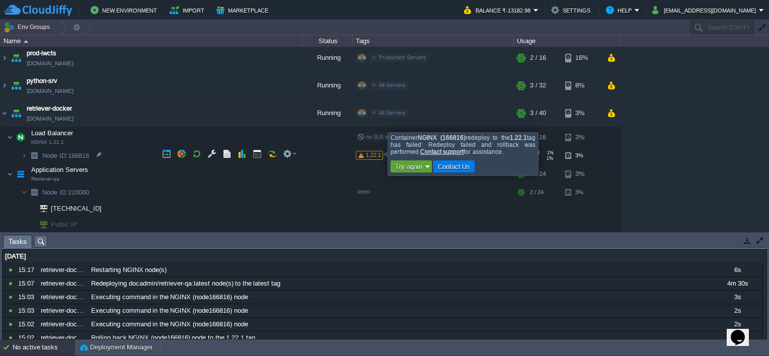
click at [368, 153] on span "1.22.1" at bounding box center [373, 155] width 15 height 6
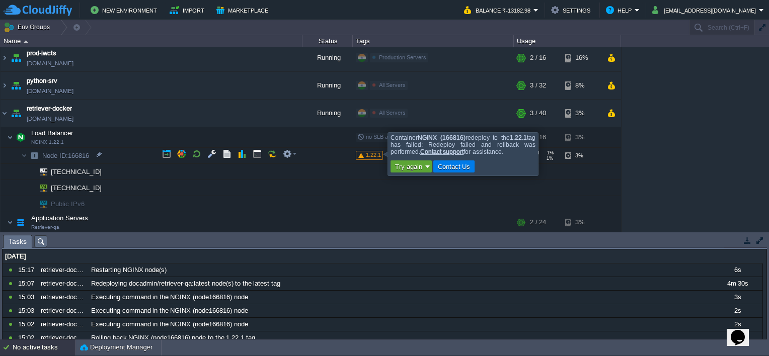
click at [554, 155] on div at bounding box center [554, 153] width 0 height 43
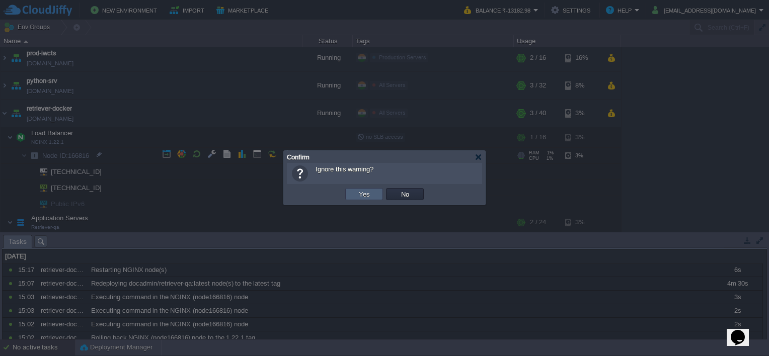
click at [375, 195] on td "Yes" at bounding box center [364, 194] width 38 height 12
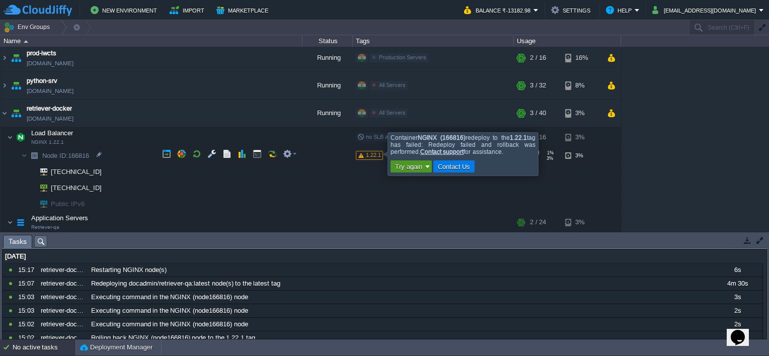
click at [396, 168] on button "Try again" at bounding box center [408, 166] width 33 height 9
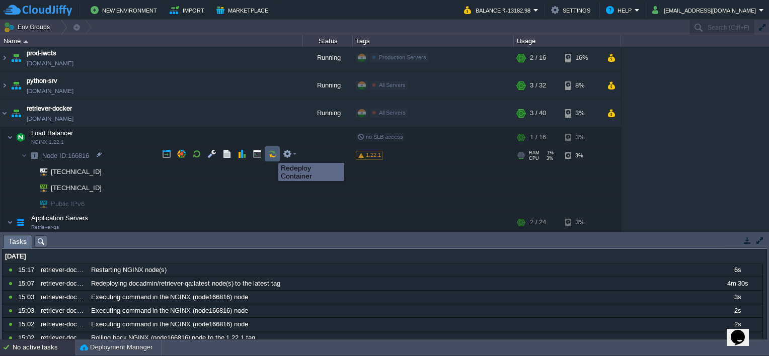
click at [271, 154] on button "button" at bounding box center [272, 154] width 9 height 9
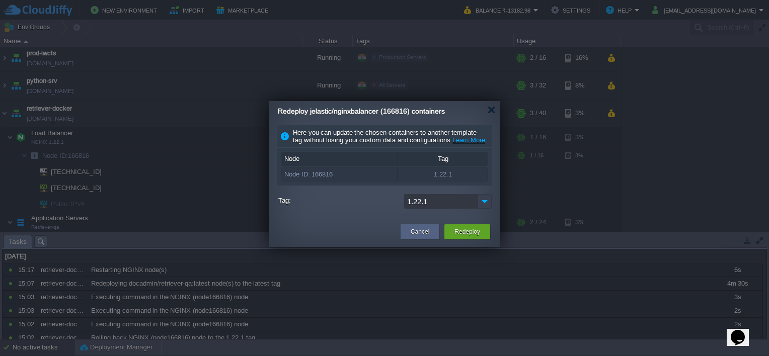
click at [485, 208] on img at bounding box center [485, 201] width 14 height 15
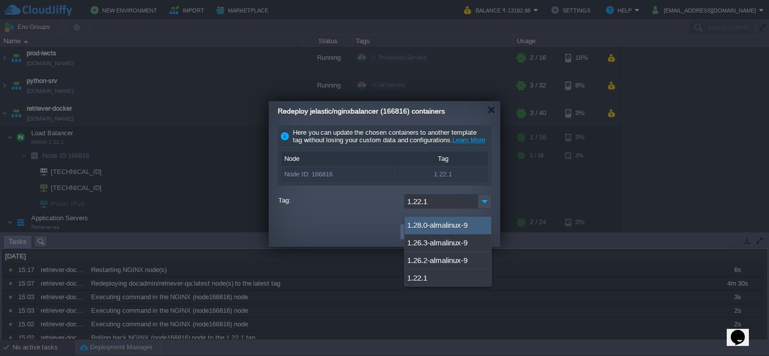
click at [350, 207] on label "Tag:" at bounding box center [339, 200] width 123 height 13
click at [404, 209] on input "1.22.1" at bounding box center [441, 201] width 74 height 15
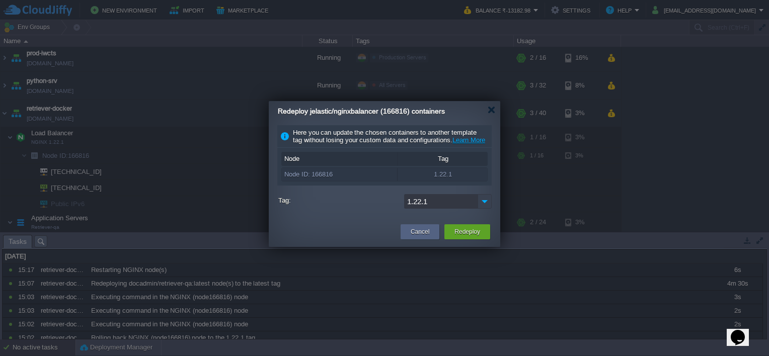
click at [485, 207] on img at bounding box center [485, 201] width 14 height 15
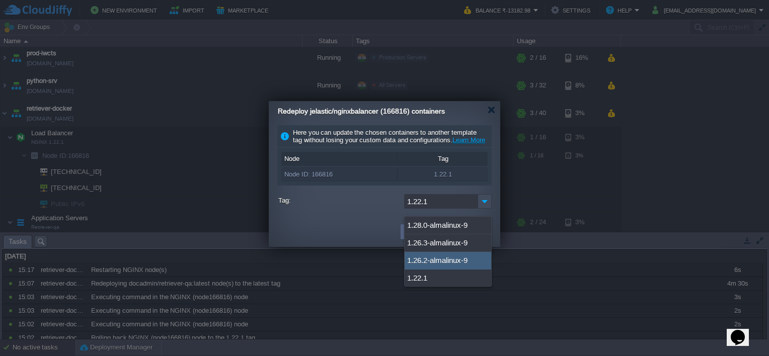
click at [411, 256] on div "1.26.2-almalinux-9" at bounding box center [448, 261] width 87 height 18
type input "1.26.2-almalinux-9"
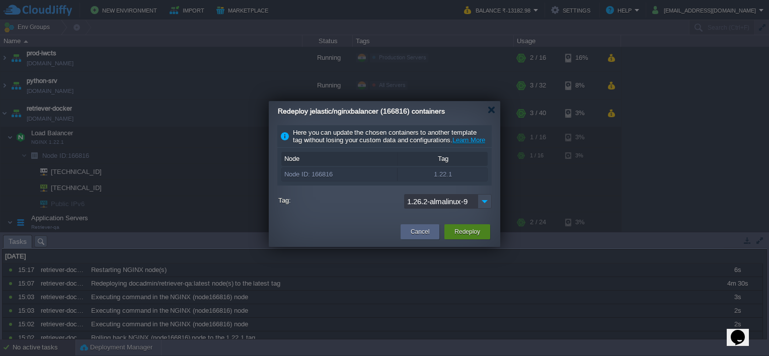
click at [463, 237] on button "Redeploy" at bounding box center [468, 232] width 26 height 10
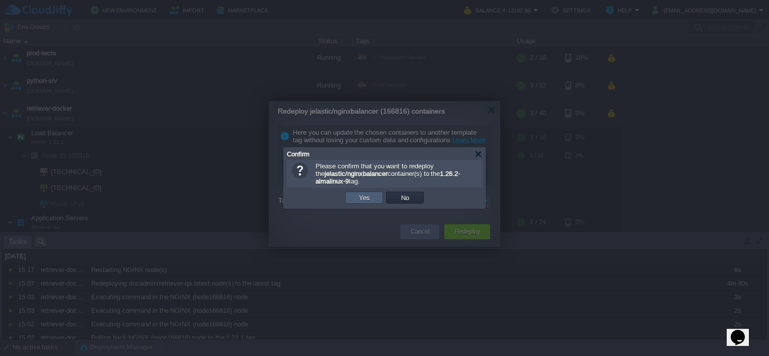
click at [351, 194] on td "Yes" at bounding box center [364, 198] width 38 height 12
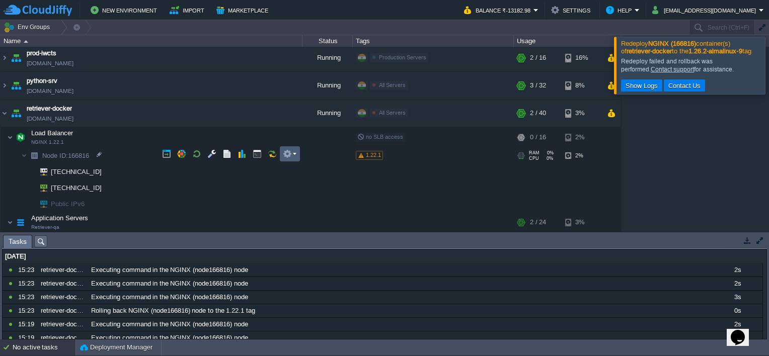
click at [288, 156] on button "button" at bounding box center [287, 154] width 9 height 9
click at [769, 67] on div at bounding box center [781, 65] width 0 height 57
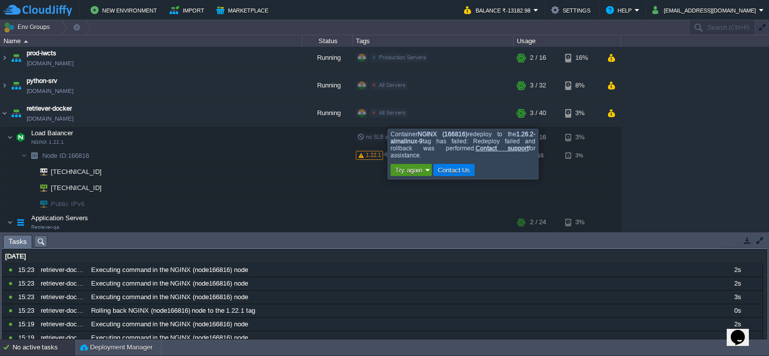
click at [414, 171] on button "Try again" at bounding box center [408, 170] width 33 height 9
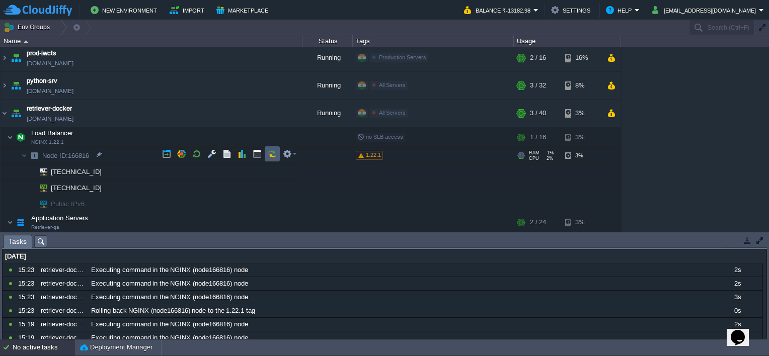
click at [269, 155] on button "button" at bounding box center [272, 154] width 9 height 9
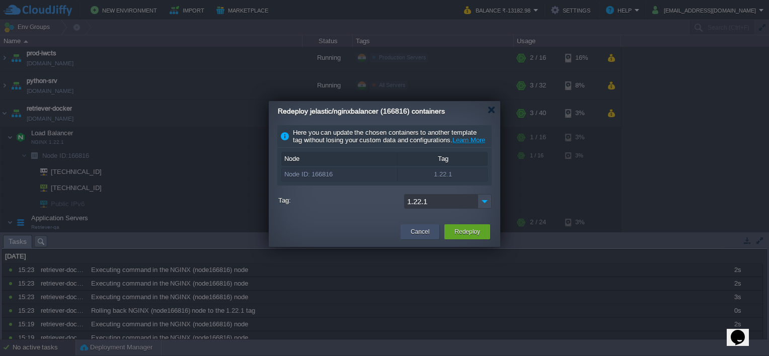
click at [431, 239] on div "Cancel" at bounding box center [420, 232] width 24 height 15
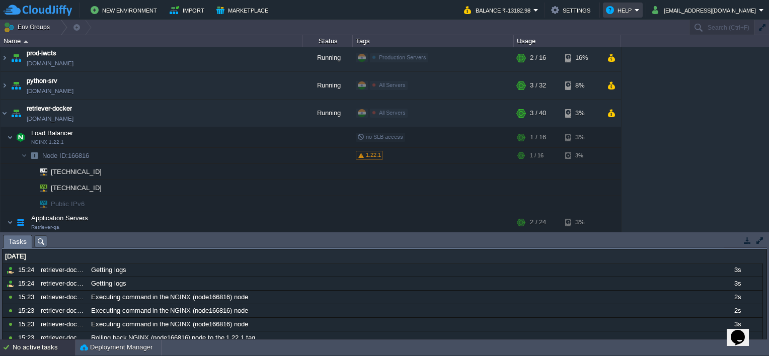
click at [635, 11] on button "Help" at bounding box center [620, 10] width 29 height 12
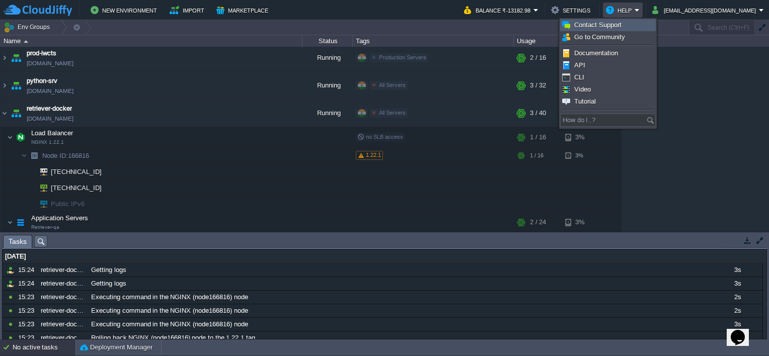
click at [583, 25] on span "Contact Support" at bounding box center [598, 25] width 47 height 8
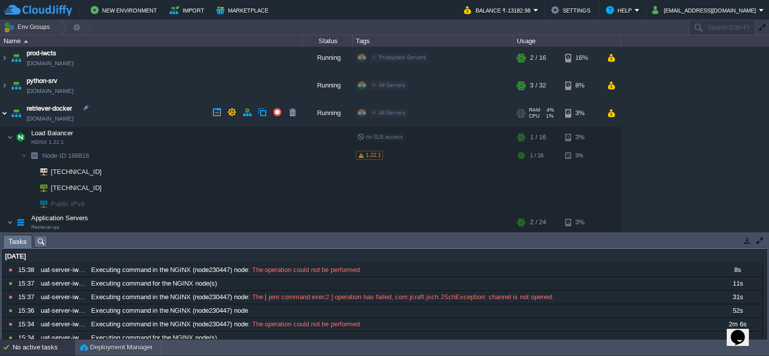
click at [4, 113] on img at bounding box center [5, 113] width 8 height 27
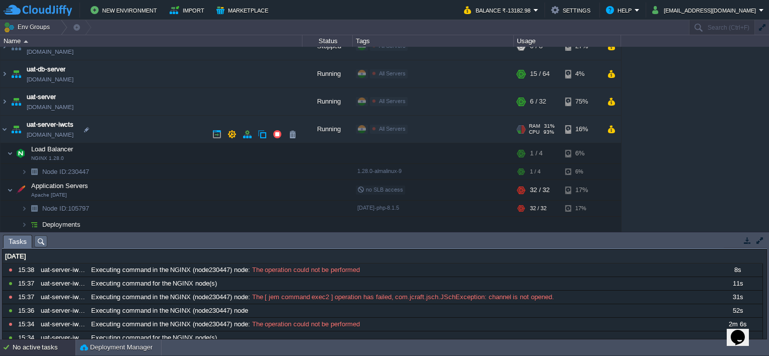
scroll to position [400, 0]
click at [8, 129] on img at bounding box center [5, 130] width 8 height 27
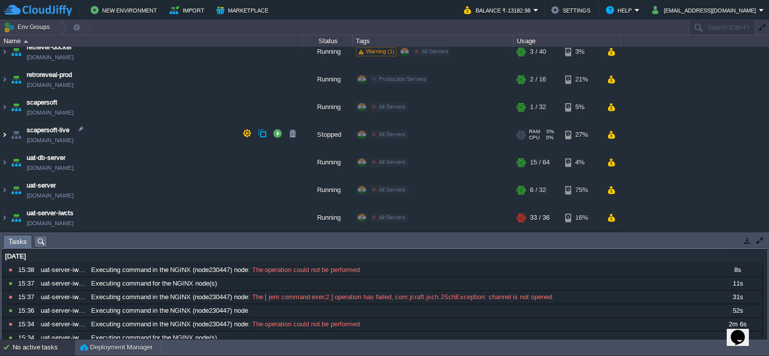
scroll to position [311, 0]
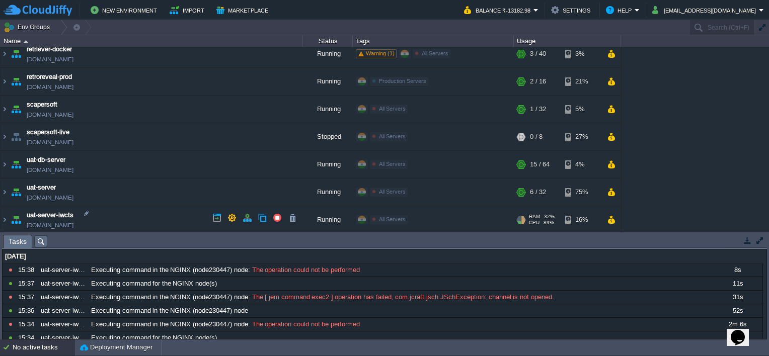
click at [524, 220] on div at bounding box center [524, 220] width 4 height 1
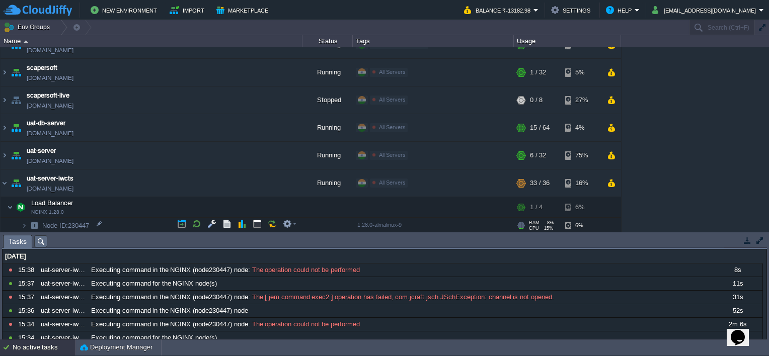
scroll to position [400, 0]
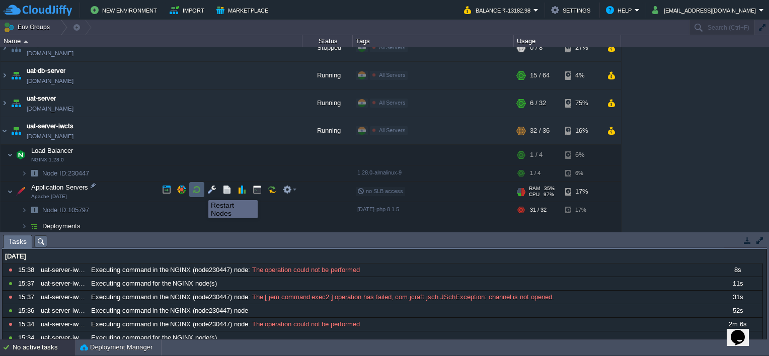
click at [197, 191] on button "button" at bounding box center [196, 189] width 9 height 9
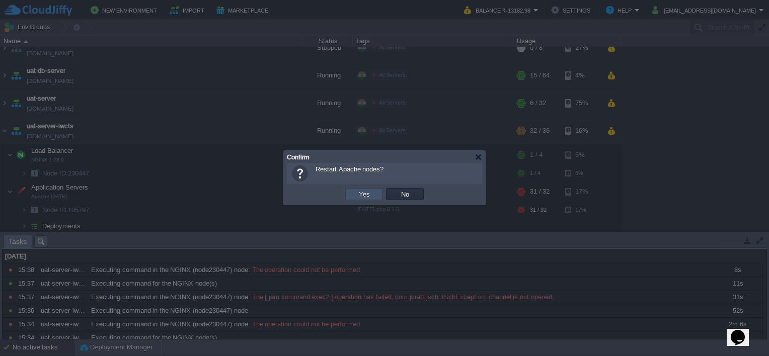
click at [359, 192] on button "Yes" at bounding box center [364, 194] width 17 height 9
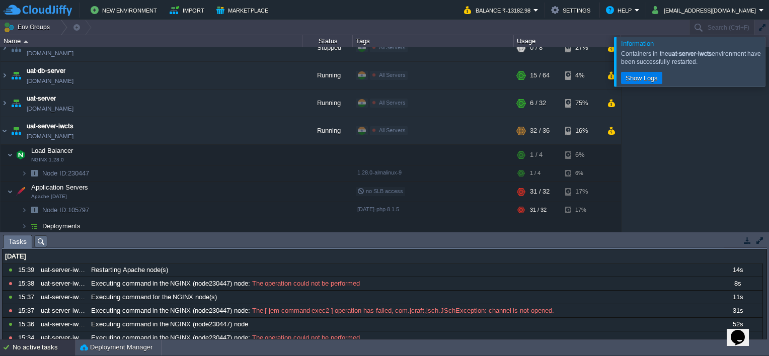
click at [769, 63] on div at bounding box center [781, 61] width 0 height 49
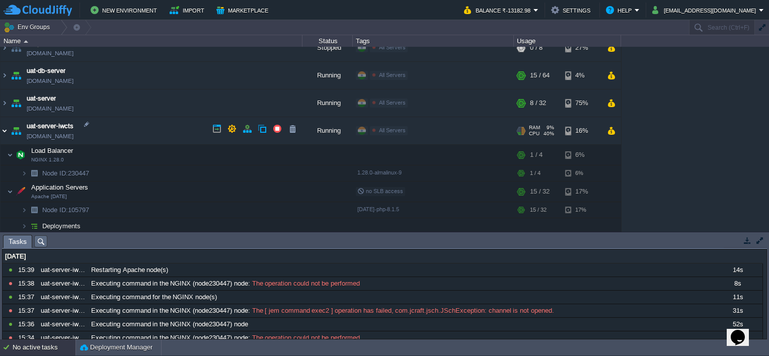
click at [3, 129] on img at bounding box center [5, 130] width 8 height 27
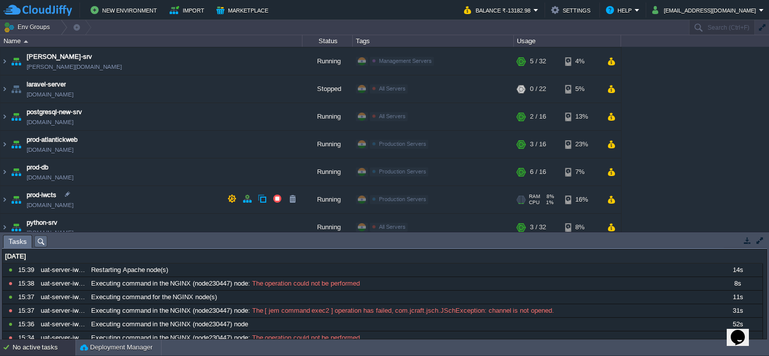
scroll to position [261, 0]
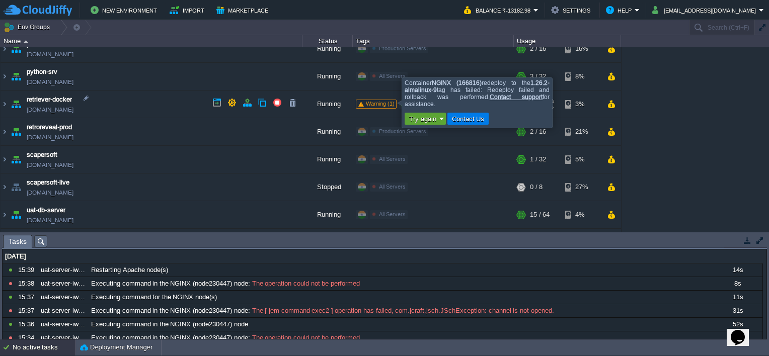
click at [386, 101] on span "Warning (1)" at bounding box center [380, 104] width 29 height 6
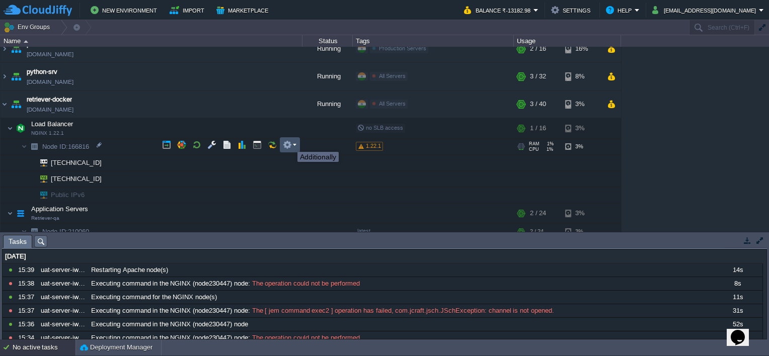
click at [286, 144] on button "button" at bounding box center [287, 144] width 9 height 9
click at [216, 147] on button "button" at bounding box center [211, 144] width 9 height 9
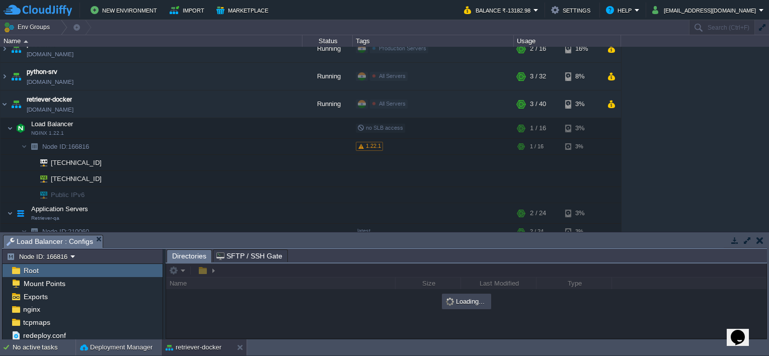
scroll to position [56, 0]
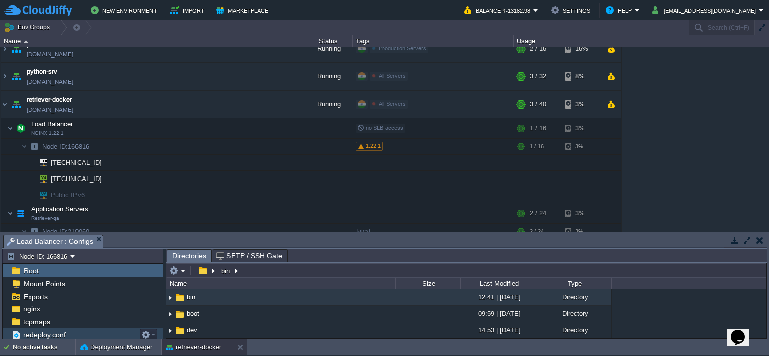
click at [64, 333] on span "redeploy.conf" at bounding box center [44, 335] width 46 height 9
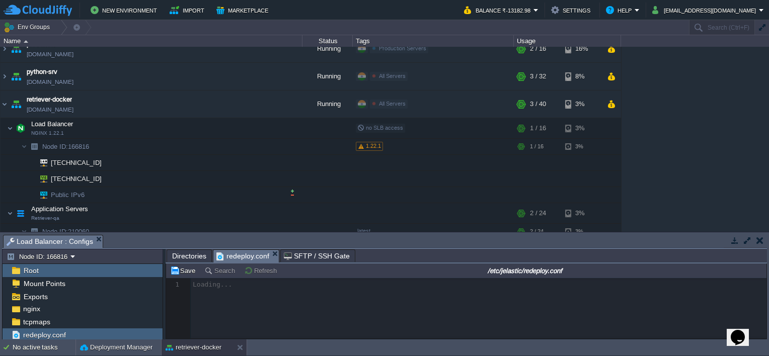
drag, startPoint x: 359, startPoint y: 234, endPoint x: 361, endPoint y: 191, distance: 43.4
click at [361, 191] on div "Env Groups Search (Ctrl+F) auto-gen Name Status Tags Usage dev-server-iwcts [DO…" at bounding box center [384, 180] width 769 height 320
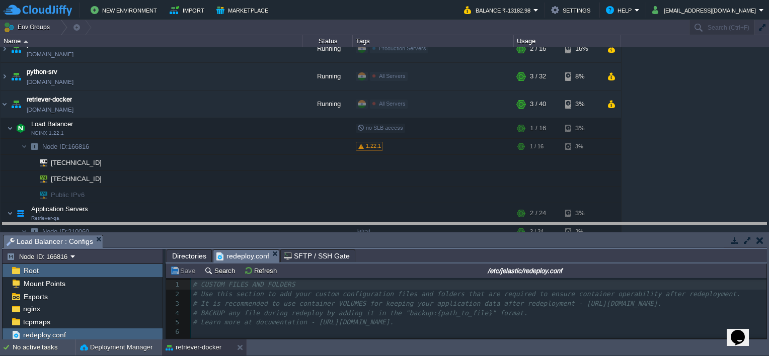
scroll to position [3, 0]
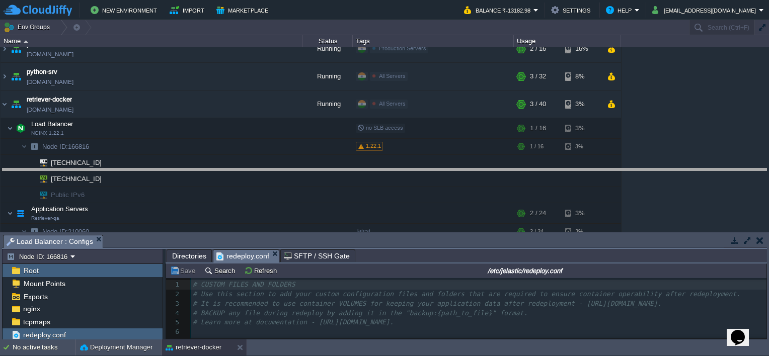
drag, startPoint x: 329, startPoint y: 236, endPoint x: 334, endPoint y: 169, distance: 66.6
click at [334, 169] on body "New Environment Import Marketplace Bonus ₹0.00 Upgrade Account Balance ₹-13182.…" at bounding box center [384, 178] width 769 height 356
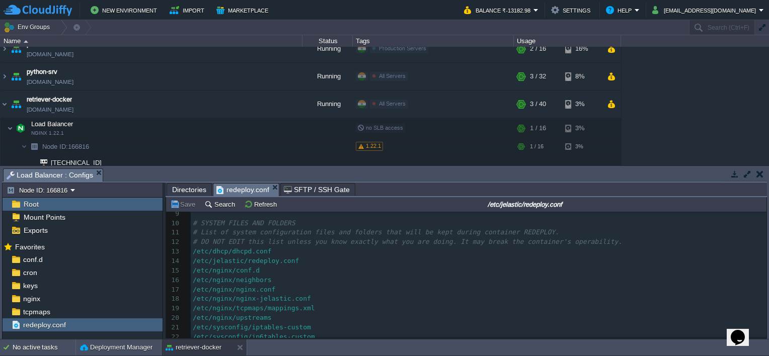
scroll to position [82, 0]
click at [44, 221] on span "Mount Points" at bounding box center [44, 217] width 45 height 9
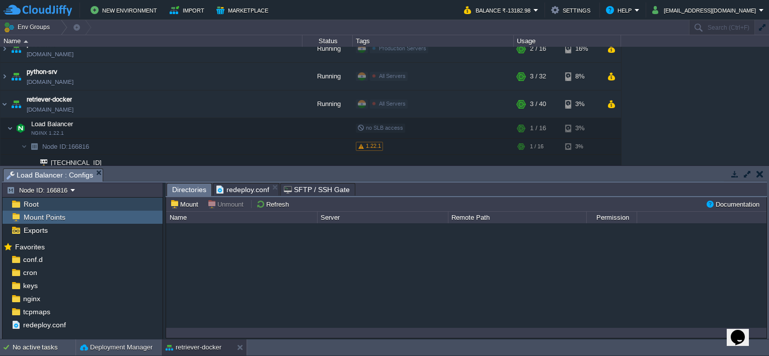
click at [44, 204] on div "Root" at bounding box center [83, 204] width 160 height 13
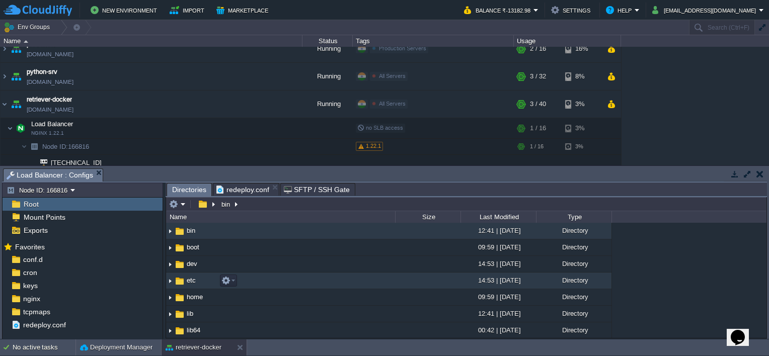
click at [170, 282] on img at bounding box center [170, 281] width 8 height 16
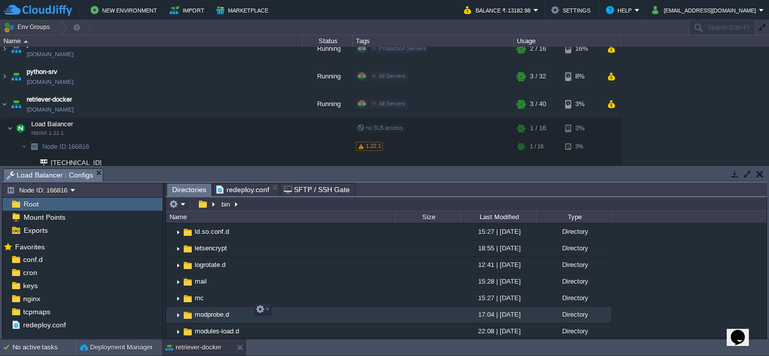
scroll to position [554, 0]
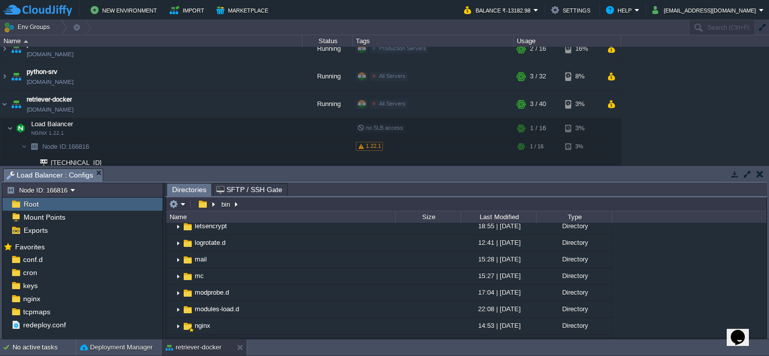
click at [759, 173] on button "button" at bounding box center [760, 174] width 7 height 9
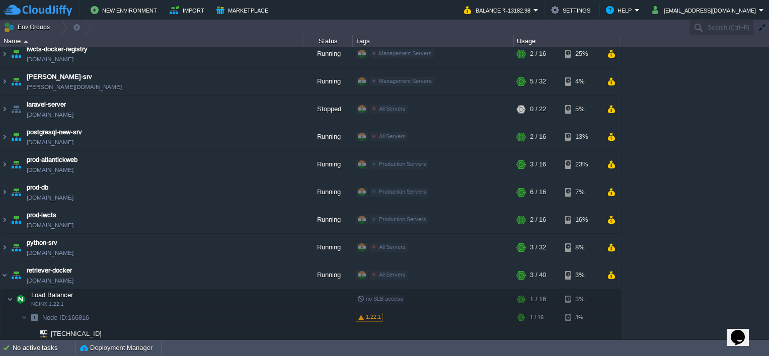
scroll to position [0, 0]
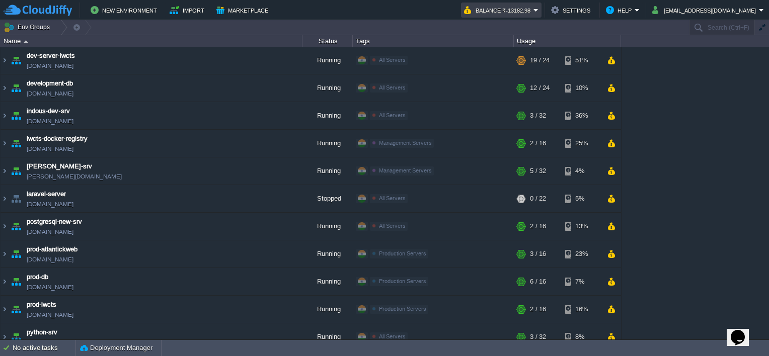
click at [528, 13] on button "Balance ₹-13182.98" at bounding box center [498, 10] width 69 height 12
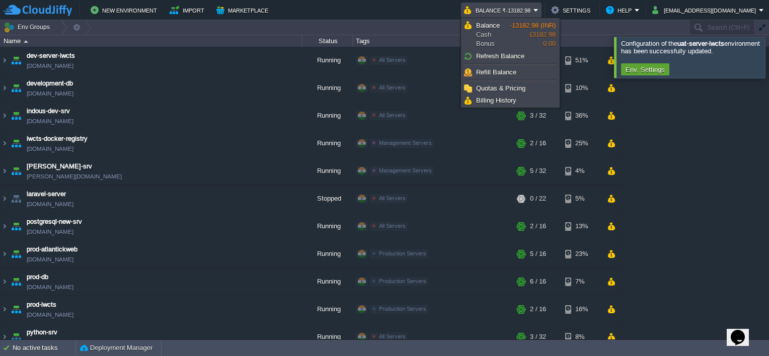
click at [769, 57] on div at bounding box center [781, 57] width 0 height 41
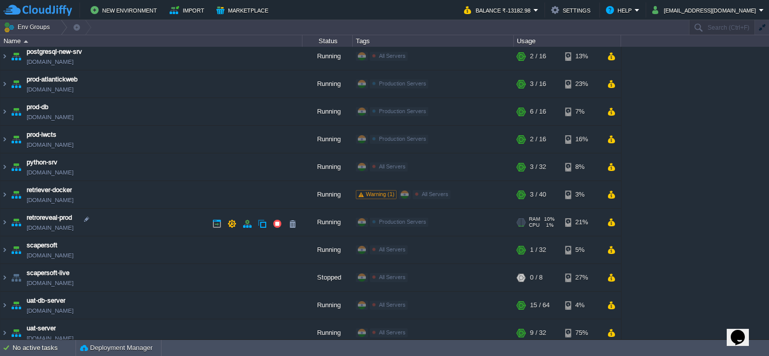
scroll to position [201, 0]
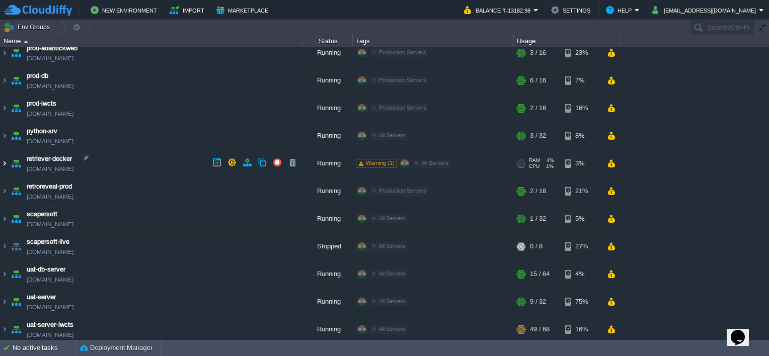
click at [6, 163] on img at bounding box center [5, 163] width 8 height 27
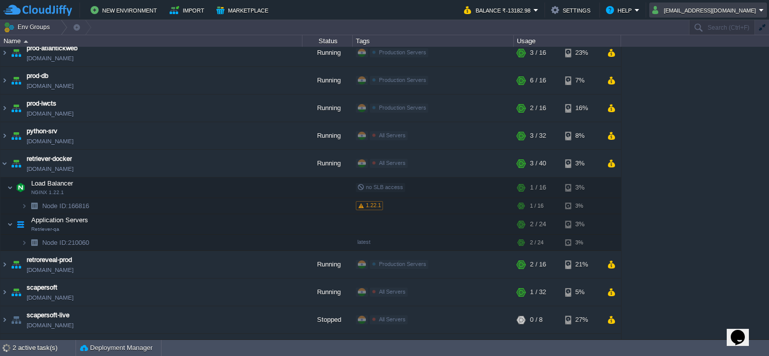
click at [745, 12] on button "[EMAIL_ADDRESS][DOMAIN_NAME]" at bounding box center [706, 10] width 107 height 12
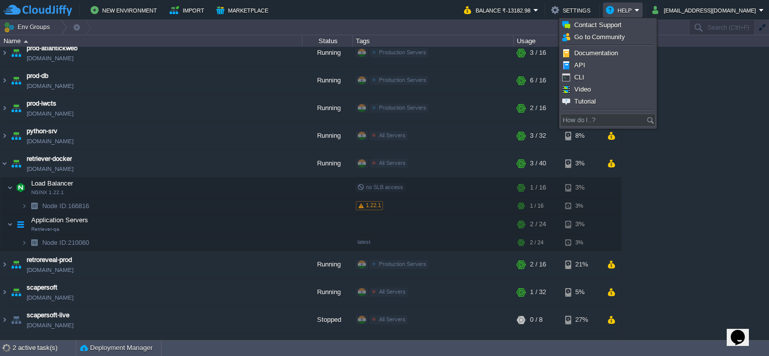
click at [635, 9] on button "Help" at bounding box center [620, 10] width 29 height 12
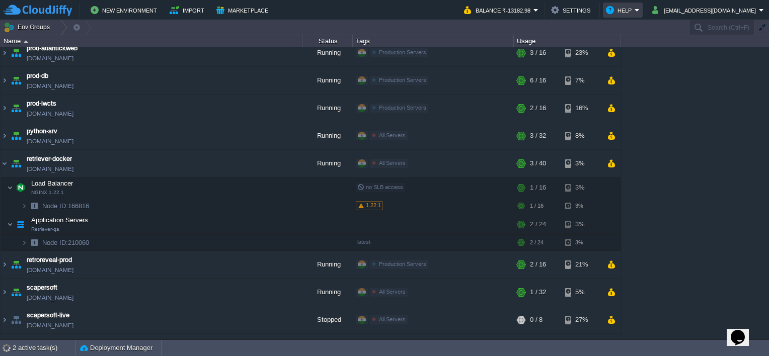
click at [635, 9] on button "Help" at bounding box center [620, 10] width 29 height 12
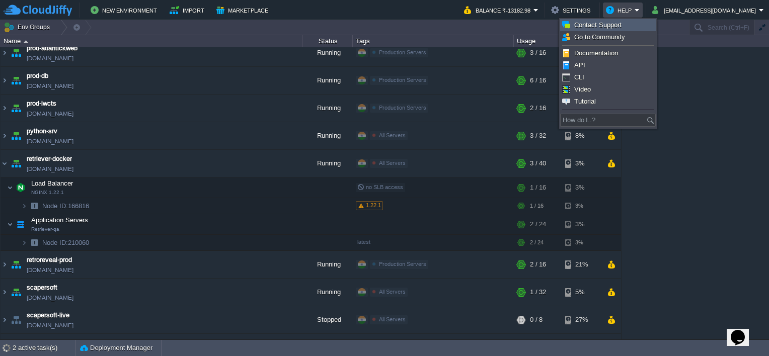
click at [596, 24] on span "Contact Support" at bounding box center [598, 25] width 47 height 8
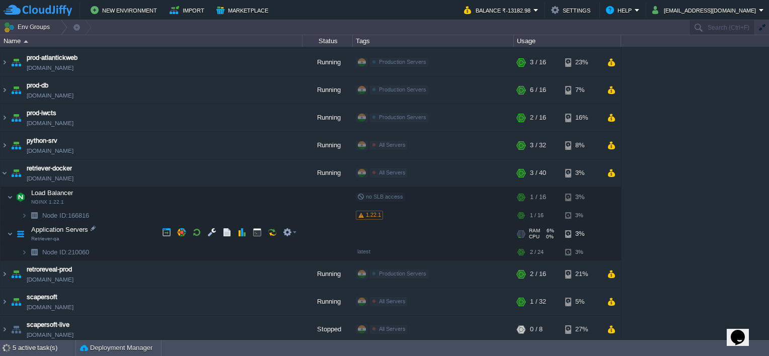
scroll to position [252, 0]
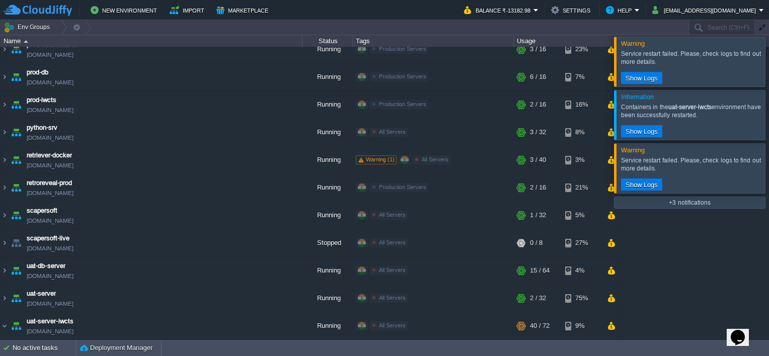
scroll to position [242, 0]
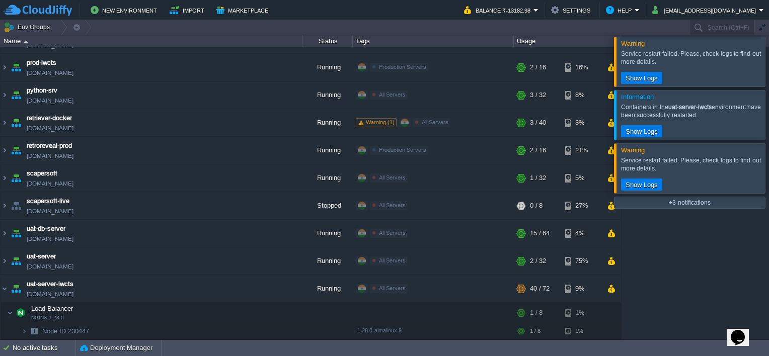
click at [769, 61] on div at bounding box center [781, 61] width 0 height 49
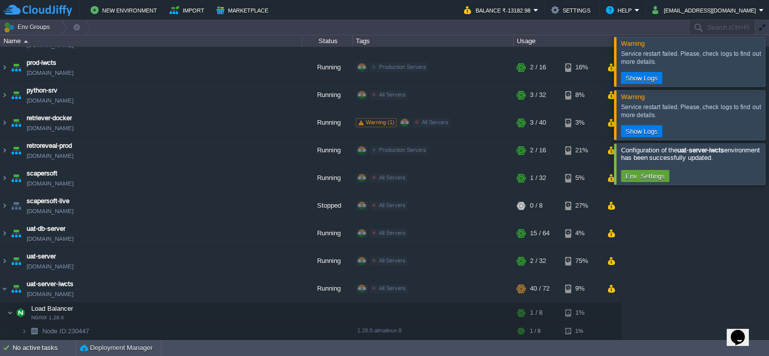
click at [769, 61] on div at bounding box center [781, 61] width 0 height 49
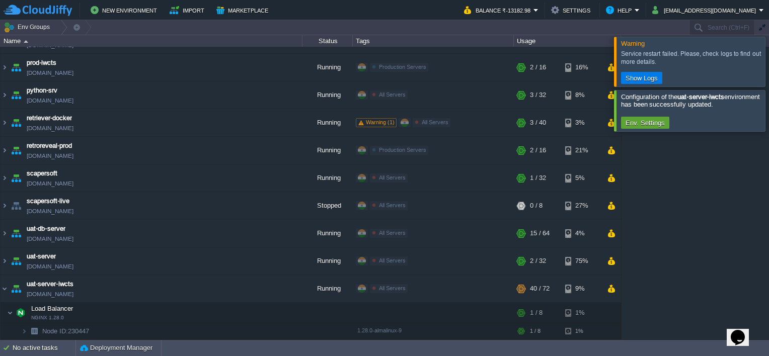
click at [769, 61] on div at bounding box center [781, 61] width 0 height 49
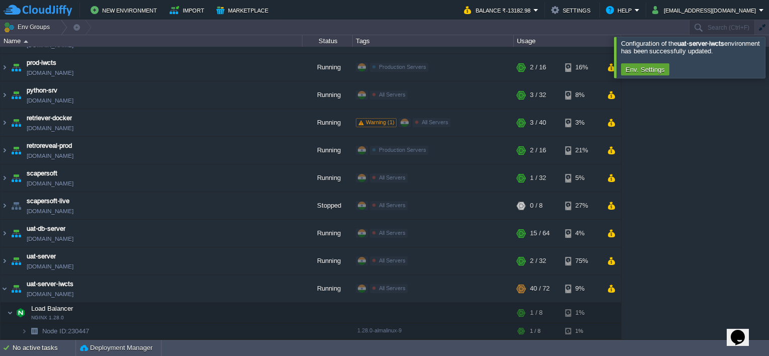
click at [769, 61] on div at bounding box center [781, 57] width 0 height 41
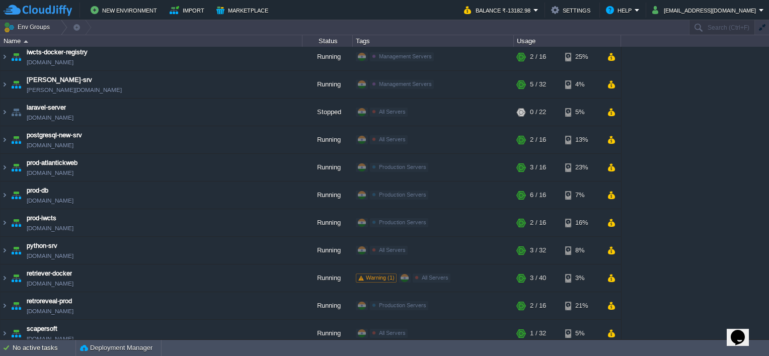
scroll to position [201, 0]
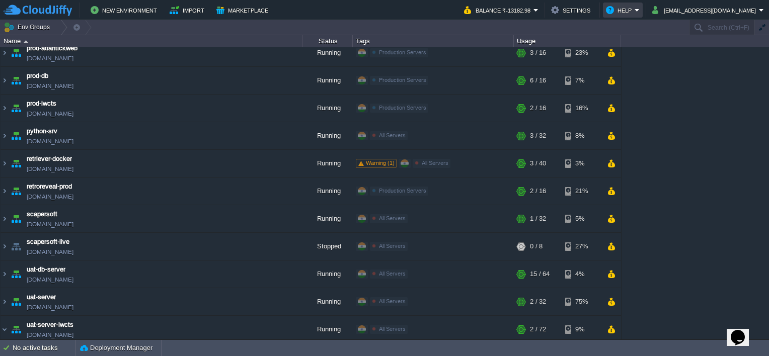
click at [635, 10] on button "Help" at bounding box center [620, 10] width 29 height 12
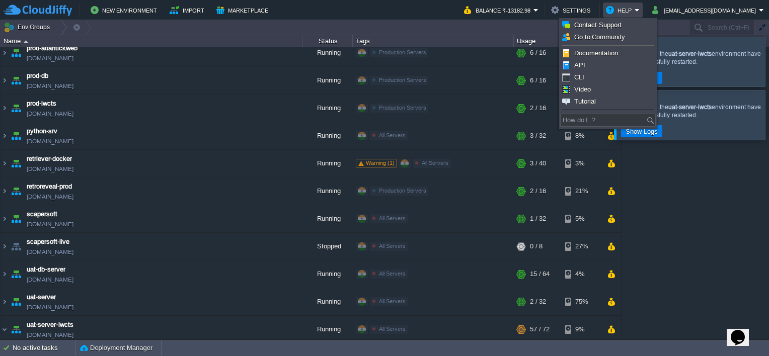
scroll to position [250, 0]
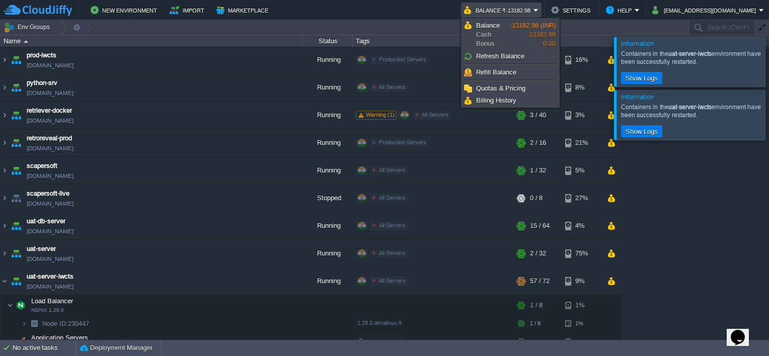
click at [769, 114] on div at bounding box center [781, 114] width 0 height 49
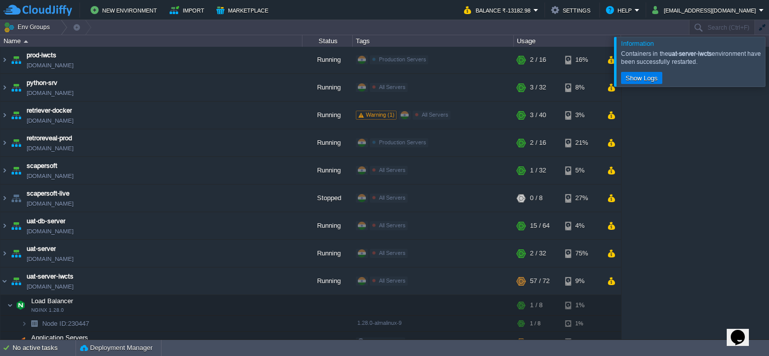
click at [769, 58] on div at bounding box center [781, 61] width 0 height 49
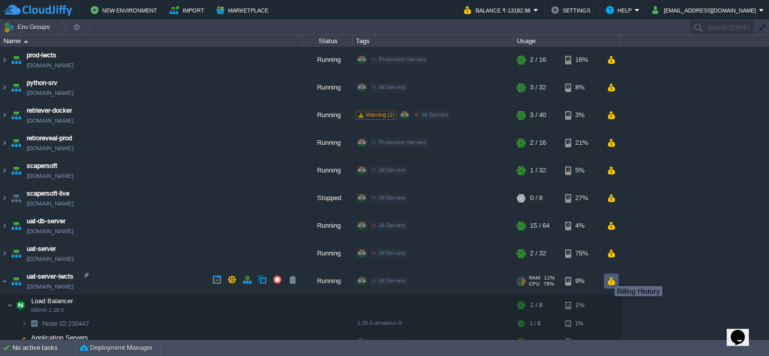
click at [607, 277] on button "button" at bounding box center [611, 281] width 9 height 9
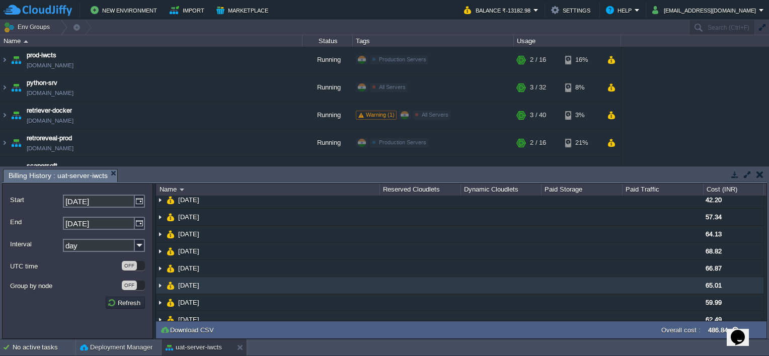
scroll to position [0, 0]
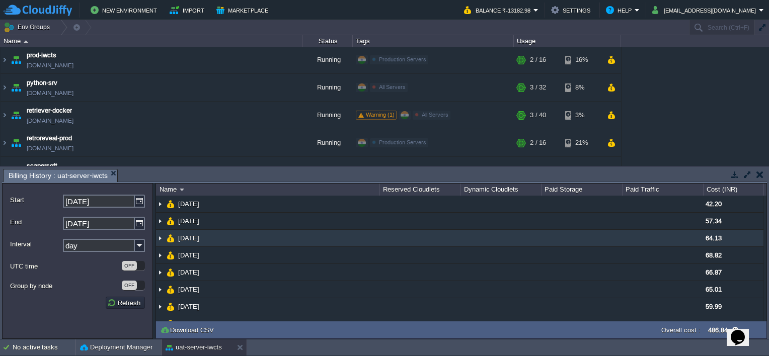
click at [161, 239] on img at bounding box center [160, 238] width 8 height 17
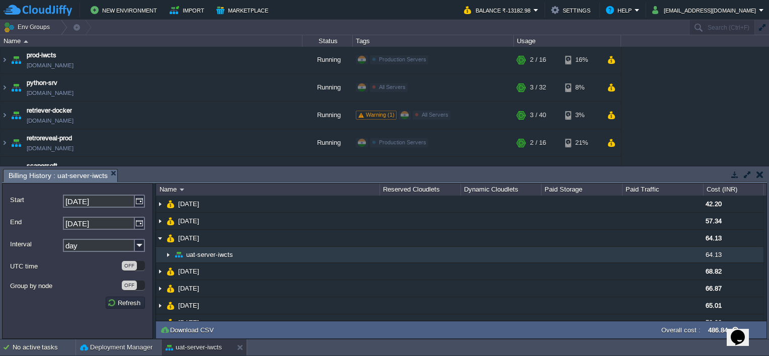
click at [167, 254] on img at bounding box center [168, 255] width 8 height 16
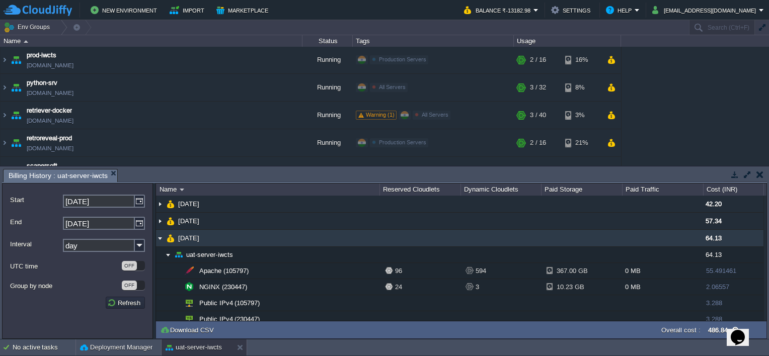
click at [162, 240] on img at bounding box center [160, 238] width 8 height 17
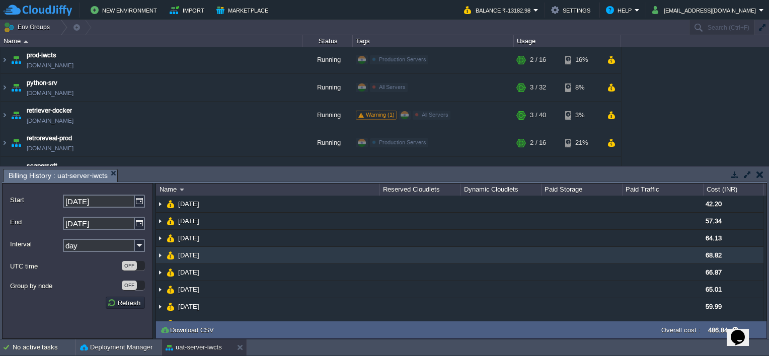
scroll to position [14, 0]
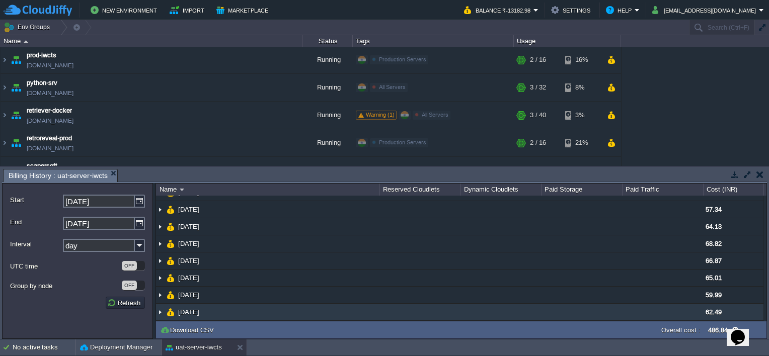
click at [158, 309] on img at bounding box center [160, 312] width 8 height 17
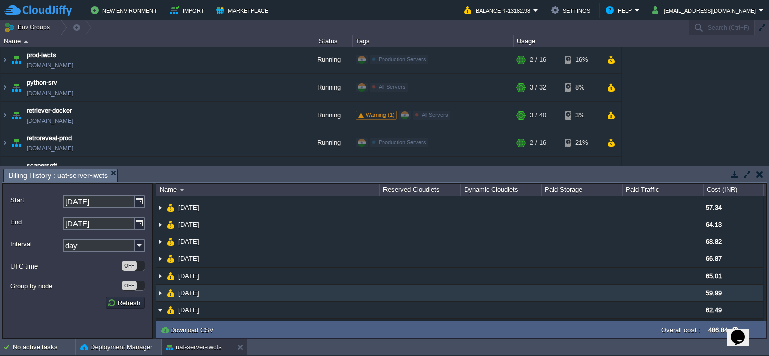
scroll to position [30, 0]
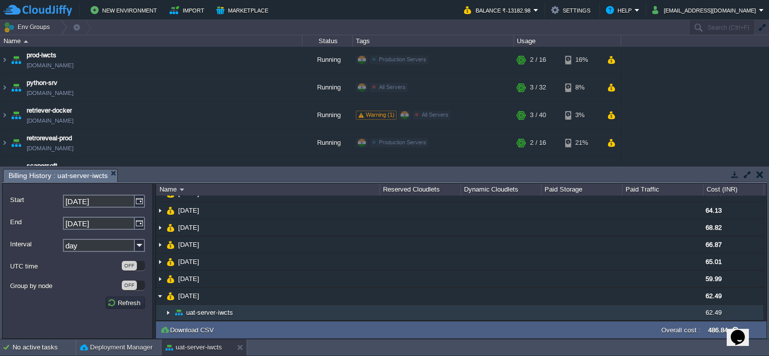
click at [168, 312] on img at bounding box center [168, 313] width 8 height 16
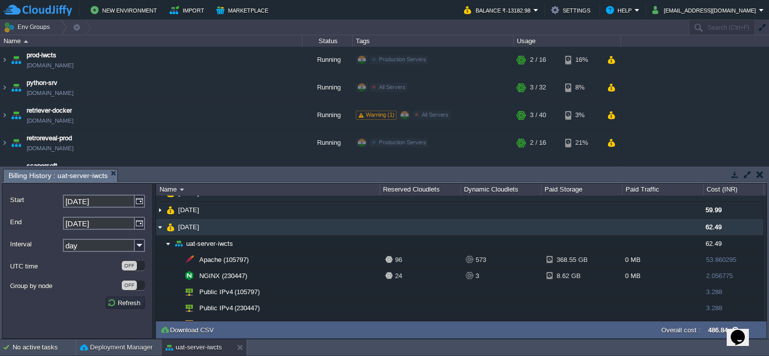
scroll to position [110, 0]
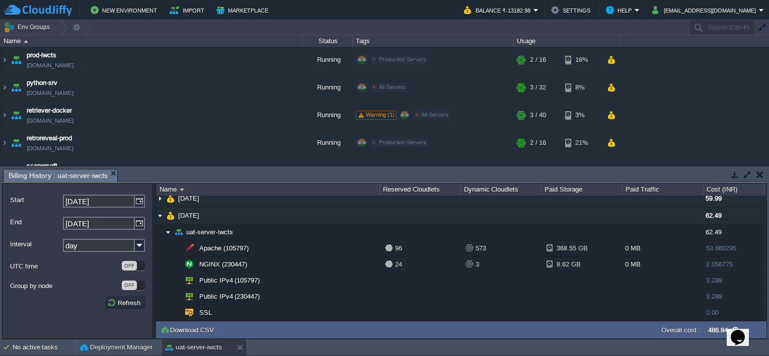
click at [761, 172] on button "button" at bounding box center [760, 174] width 7 height 9
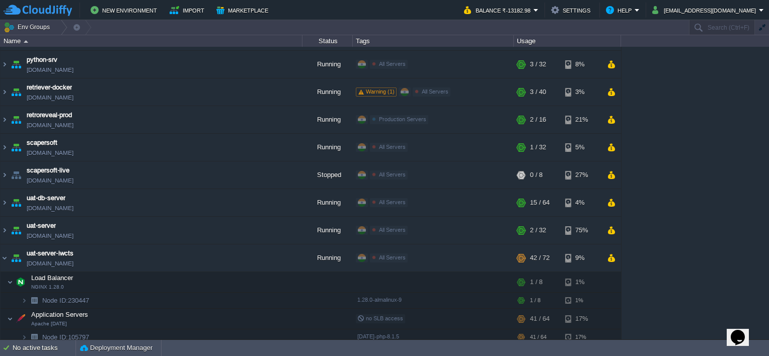
scroll to position [292, 0]
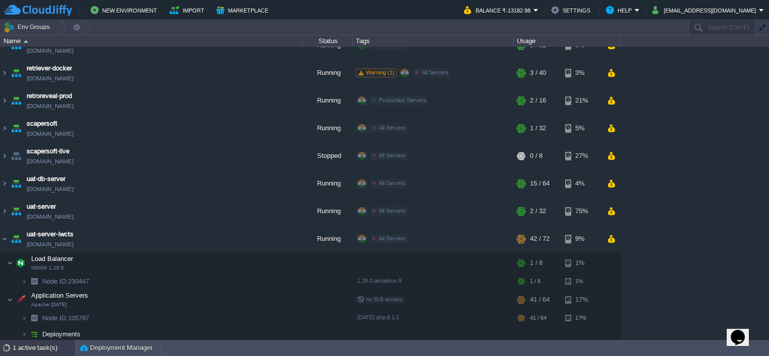
click at [48, 346] on div "1 active task(s)" at bounding box center [44, 348] width 63 height 16
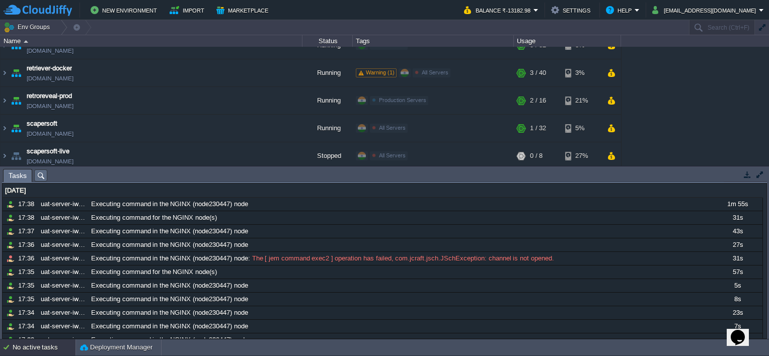
click at [756, 172] on button "button" at bounding box center [760, 174] width 9 height 9
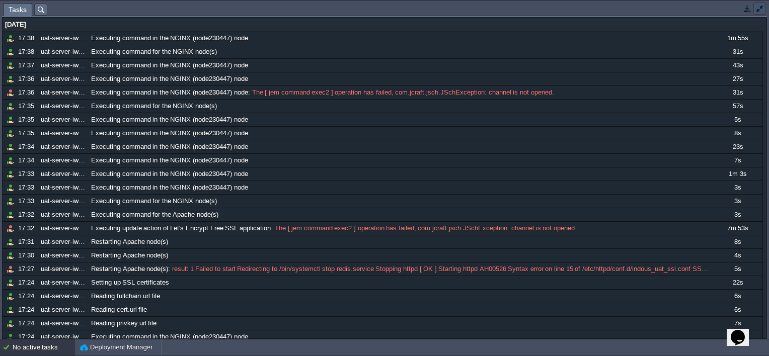
click at [756, 8] on button "button" at bounding box center [760, 8] width 9 height 9
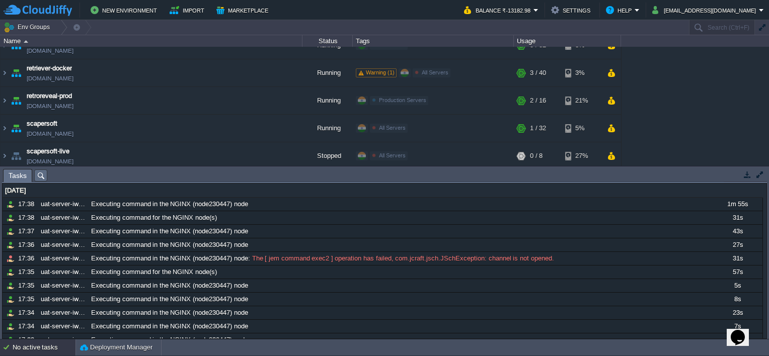
click at [746, 175] on button "button" at bounding box center [747, 174] width 9 height 9
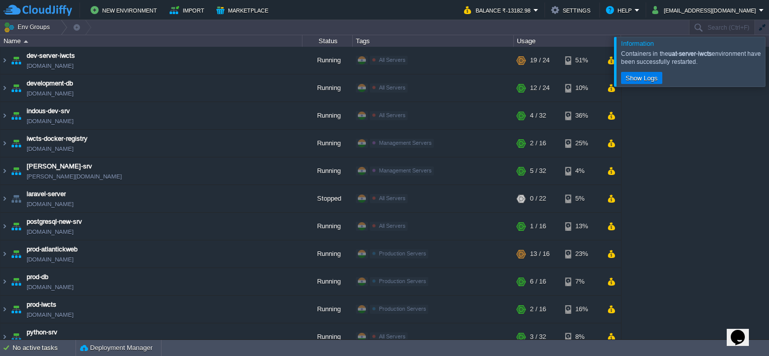
scroll to position [250, 0]
